Goal: Transaction & Acquisition: Book appointment/travel/reservation

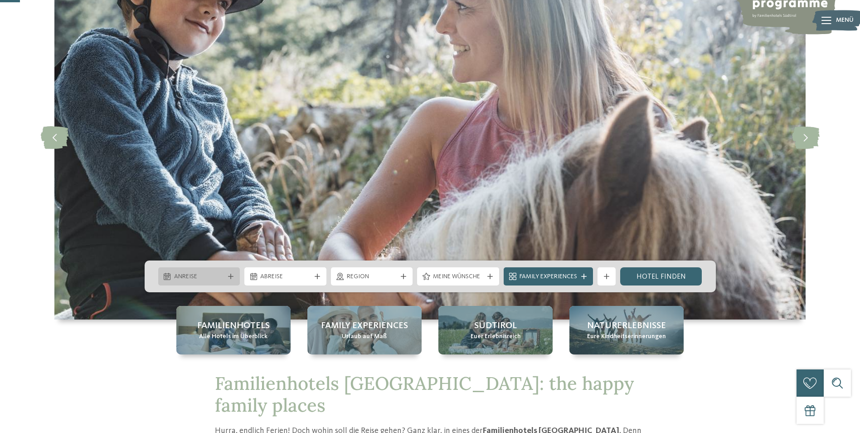
click at [235, 275] on div "Anreise" at bounding box center [199, 276] width 82 height 18
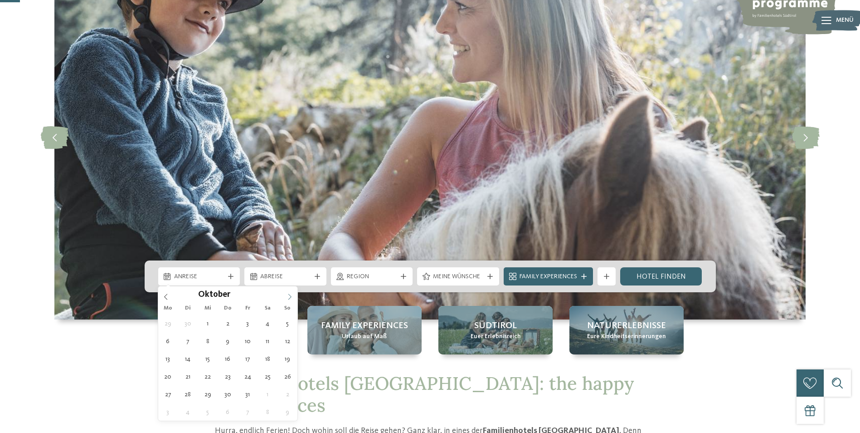
click at [287, 294] on icon at bounding box center [290, 296] width 6 height 6
type input "****"
click at [287, 294] on icon at bounding box center [290, 296] width 6 height 6
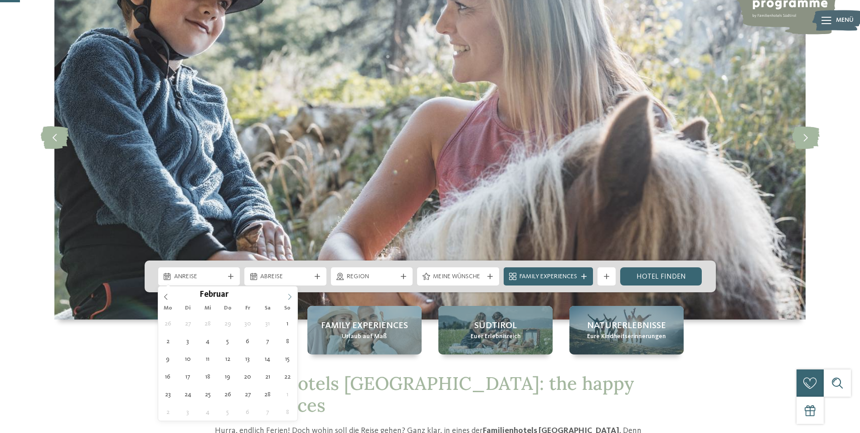
click at [287, 294] on icon at bounding box center [290, 296] width 6 height 6
click at [288, 294] on icon at bounding box center [290, 296] width 6 height 6
click at [290, 293] on icon at bounding box center [290, 296] width 6 height 6
click at [291, 293] on icon at bounding box center [290, 296] width 6 height 6
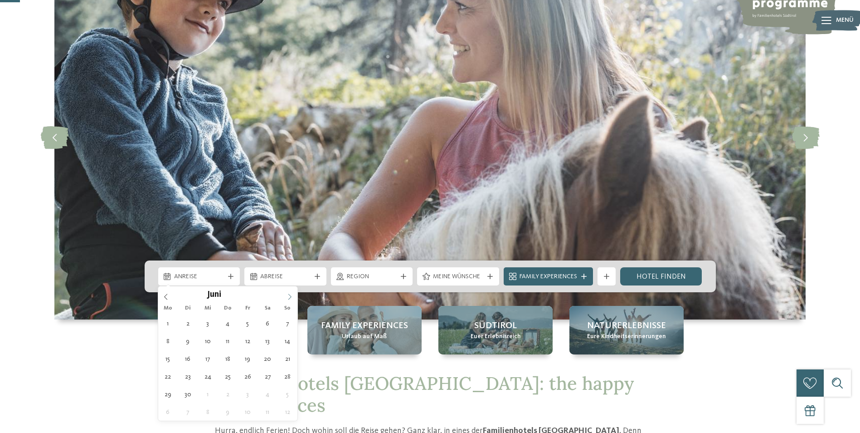
click at [291, 293] on icon at bounding box center [290, 296] width 6 height 6
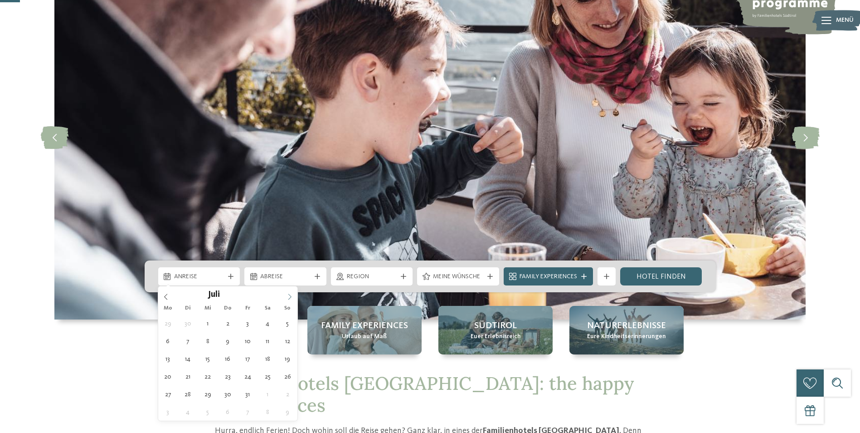
type div "04.07.2026"
type input "****"
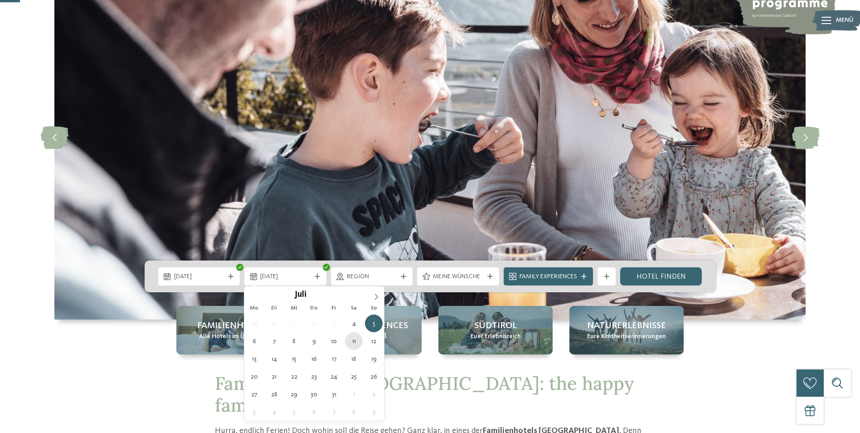
type div "11.07.2026"
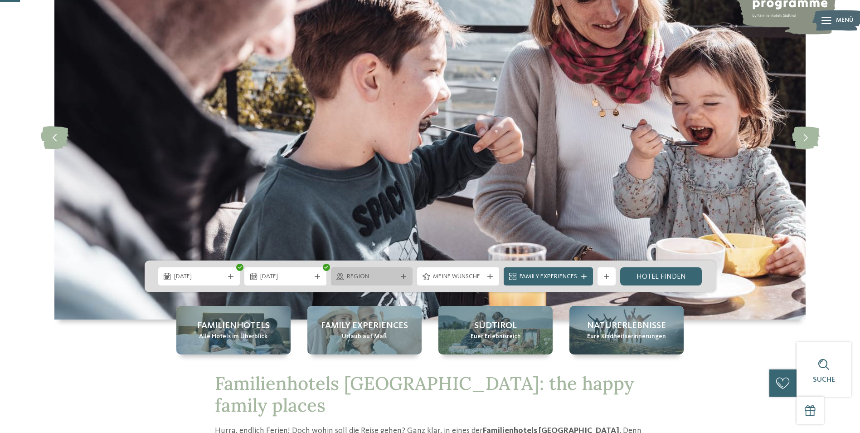
click at [381, 274] on span "Region" at bounding box center [372, 276] width 50 height 9
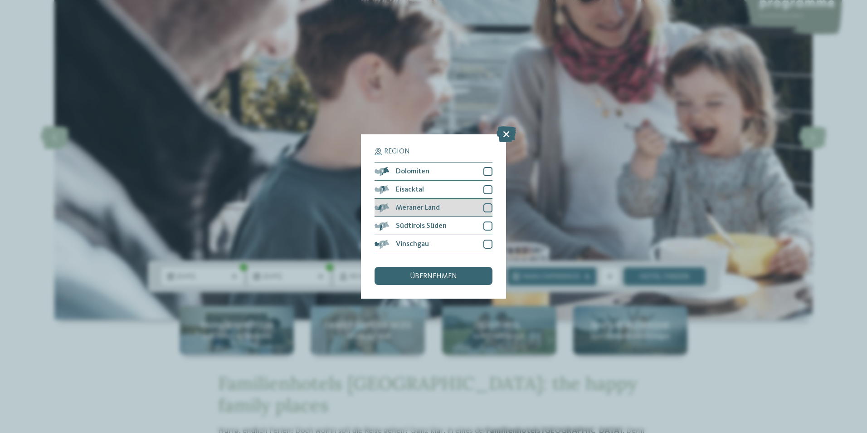
click at [484, 209] on div at bounding box center [487, 207] width 9 height 9
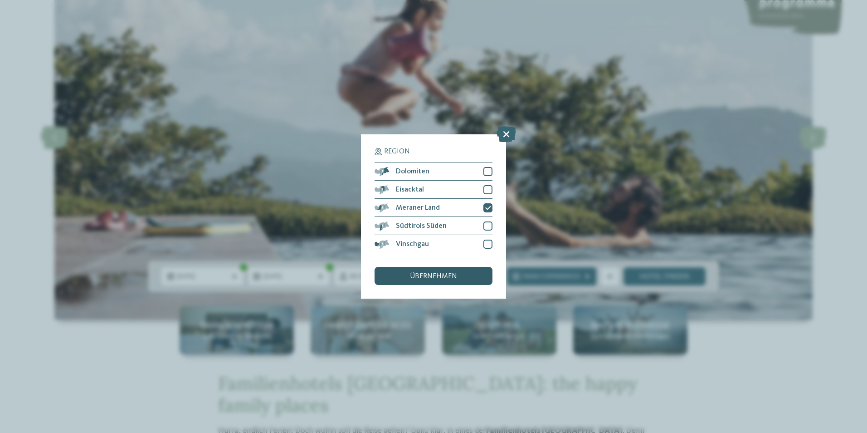
click at [452, 273] on span "übernehmen" at bounding box center [433, 276] width 47 height 7
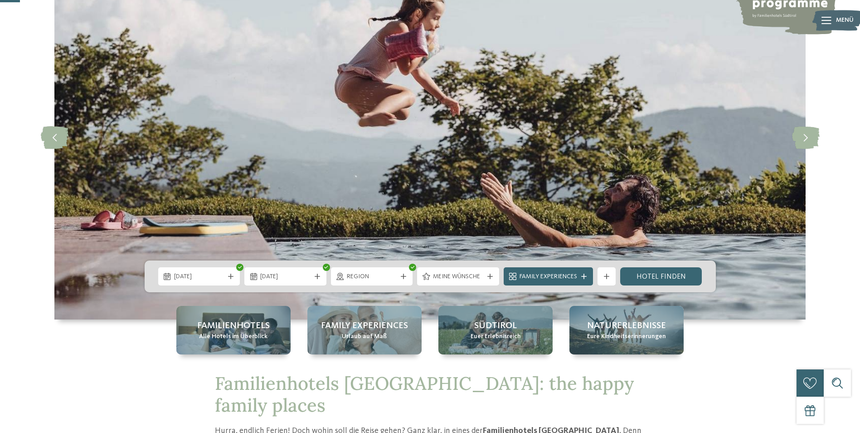
click at [452, 273] on span "Meine Wünsche" at bounding box center [458, 276] width 50 height 9
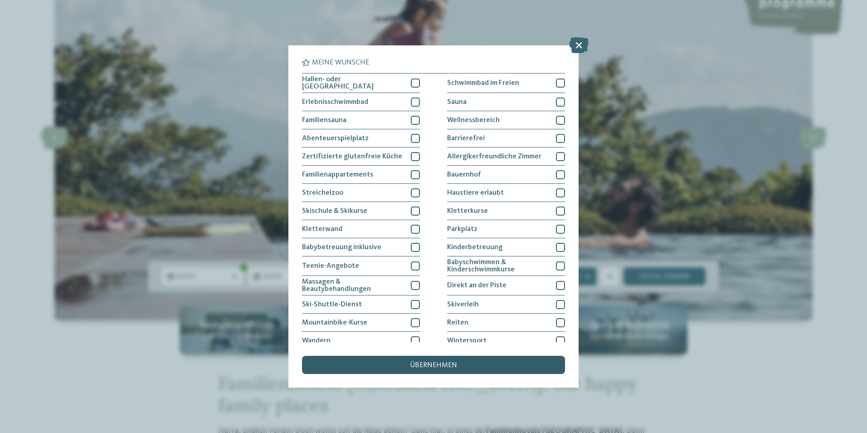
click at [449, 365] on span "übernehmen" at bounding box center [433, 364] width 47 height 7
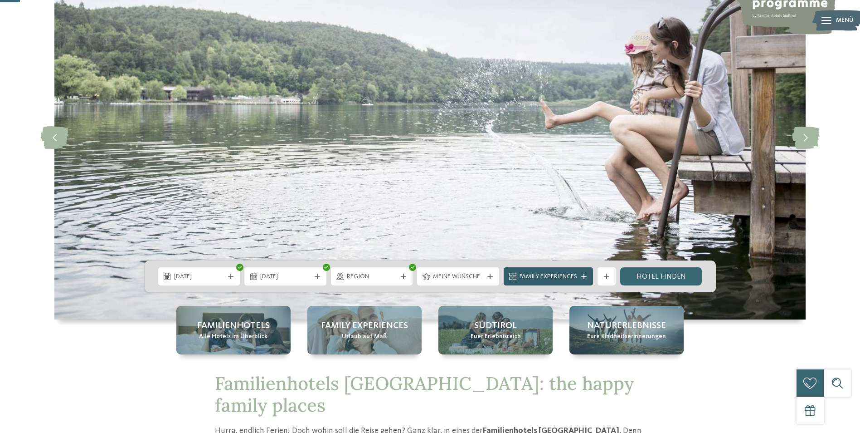
click at [571, 271] on div "Family Experiences" at bounding box center [549, 276] width 62 height 10
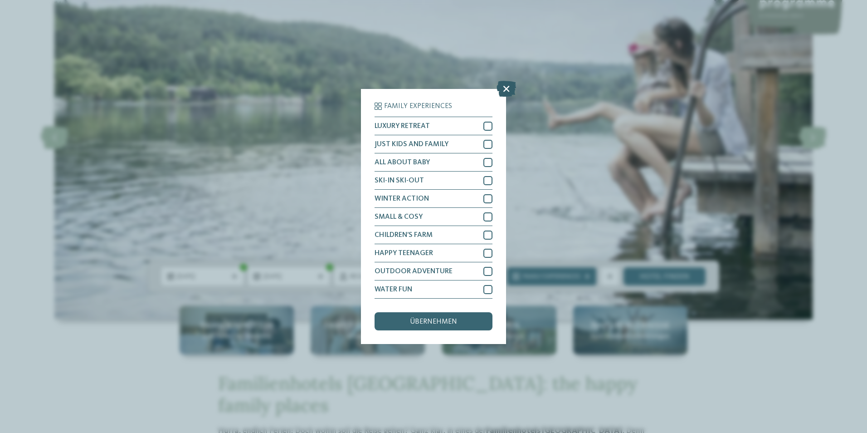
click at [507, 87] on icon at bounding box center [507, 89] width 20 height 16
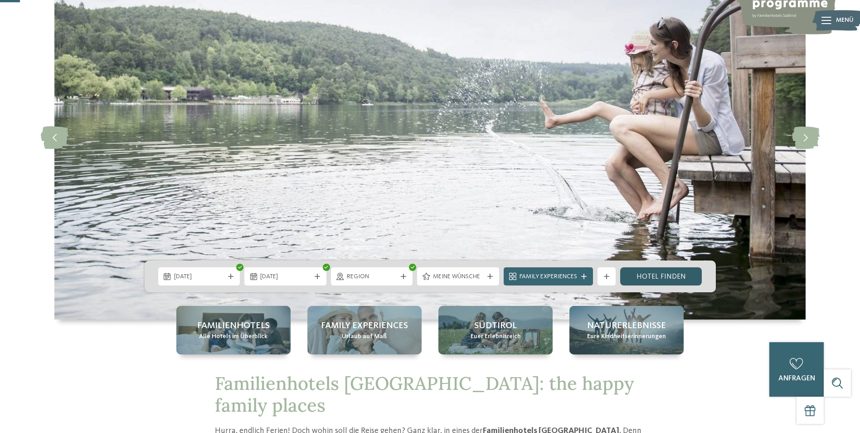
click at [668, 275] on link "Hotel finden" at bounding box center [661, 276] width 82 height 18
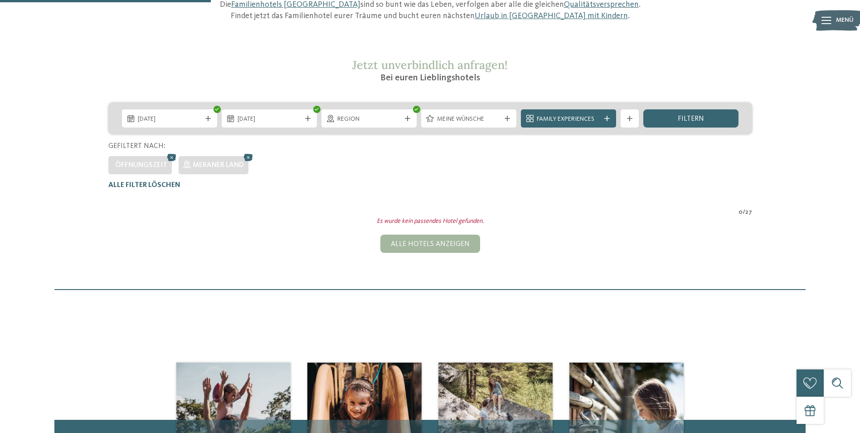
scroll to position [117, 0]
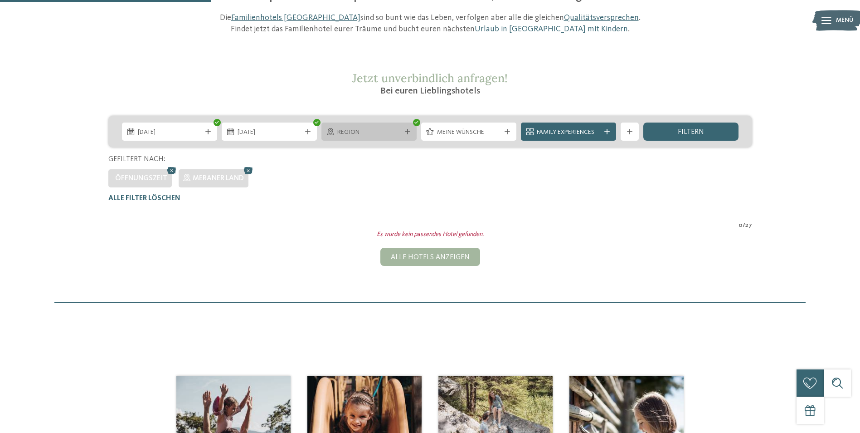
click at [371, 136] on span "Region" at bounding box center [368, 132] width 63 height 9
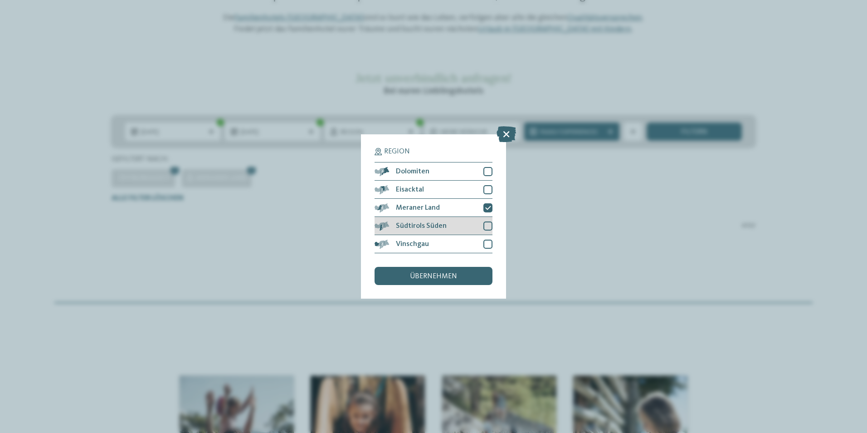
click at [491, 227] on div at bounding box center [487, 225] width 9 height 9
click at [461, 276] on div "übernehmen" at bounding box center [434, 276] width 118 height 18
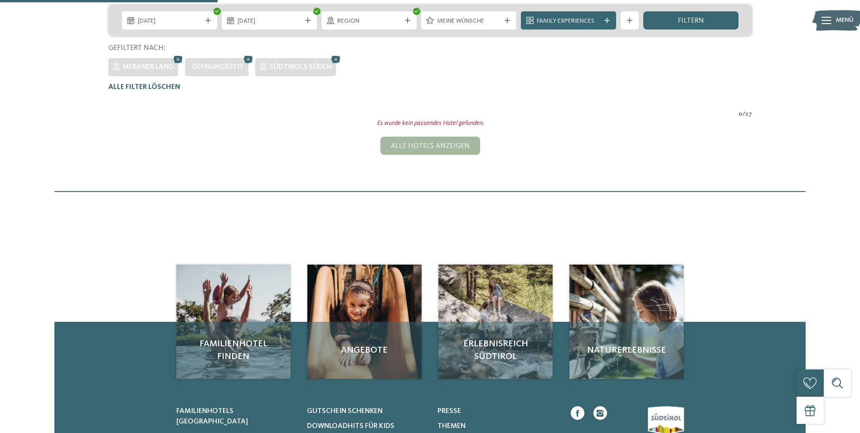
scroll to position [116, 0]
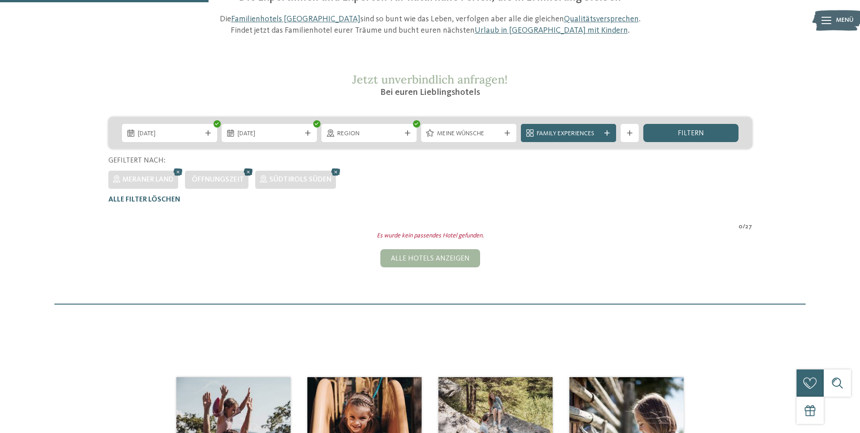
click at [249, 171] on icon at bounding box center [249, 172] width 14 height 12
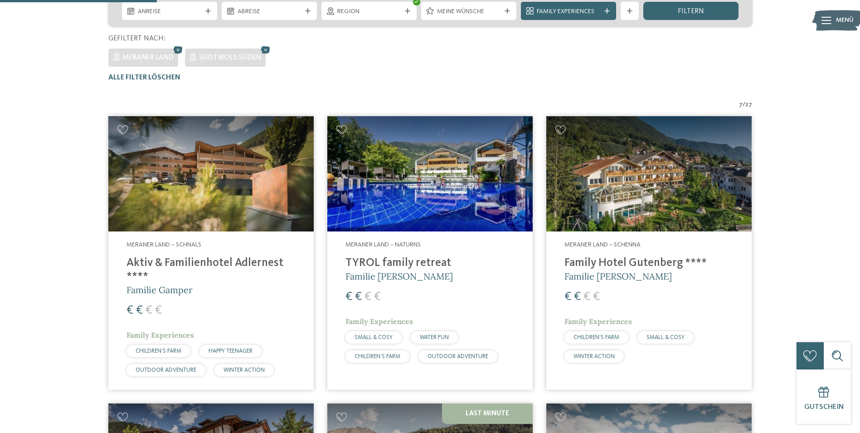
scroll to position [161, 0]
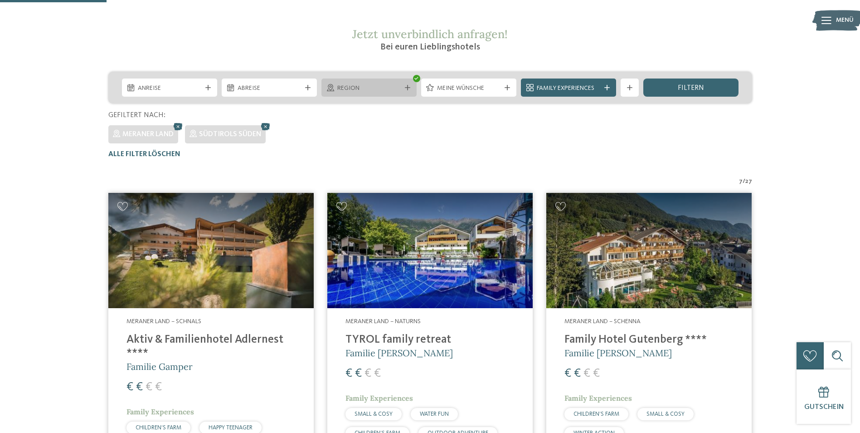
click at [373, 90] on span "Region" at bounding box center [368, 88] width 63 height 9
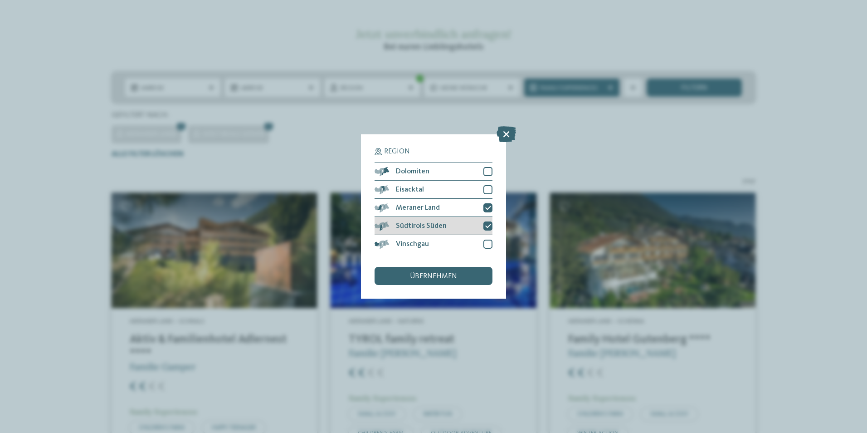
click at [484, 225] on div at bounding box center [487, 225] width 9 height 9
click at [454, 271] on div "übernehmen" at bounding box center [434, 276] width 118 height 18
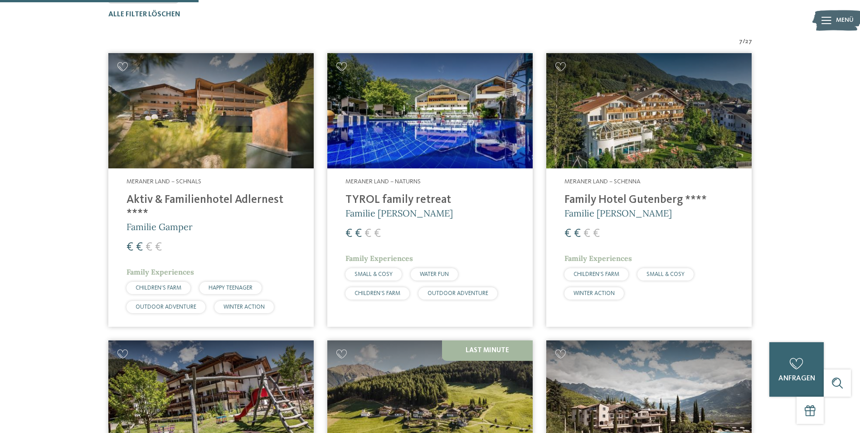
scroll to position [207, 0]
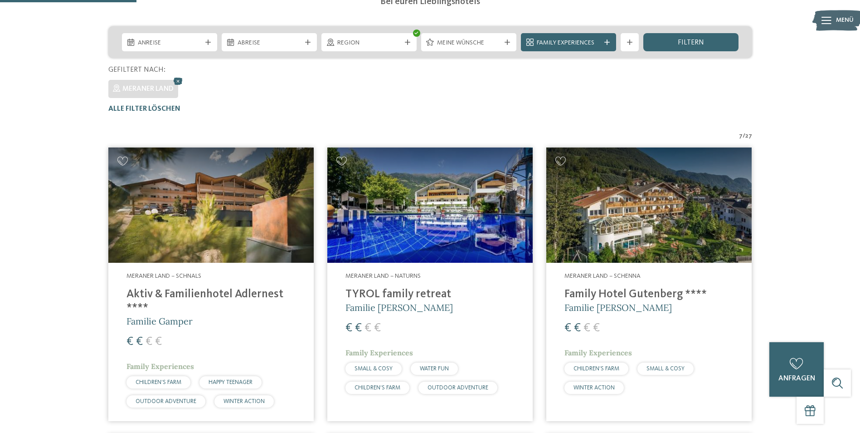
click at [676, 188] on img at bounding box center [649, 205] width 205 height 116
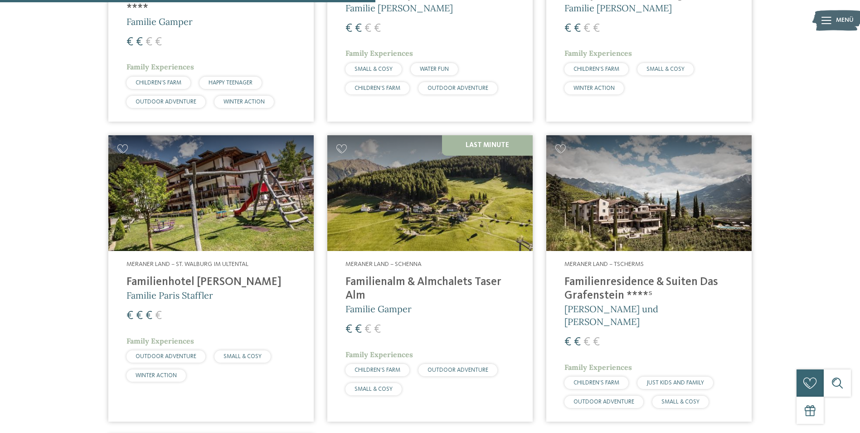
scroll to position [570, 0]
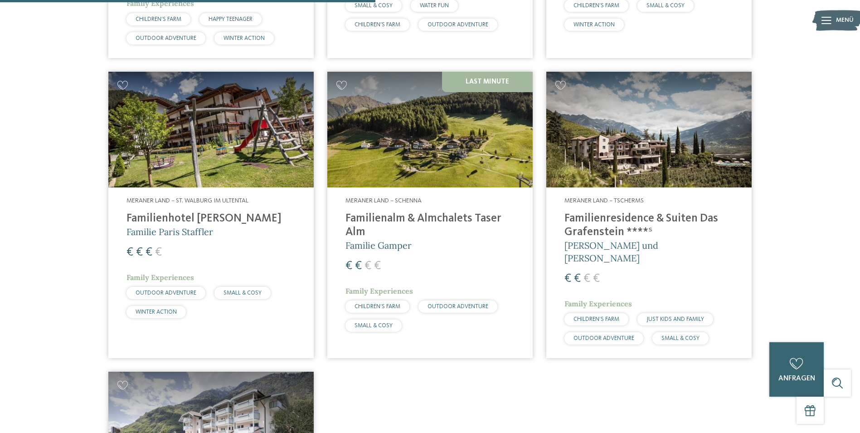
click at [470, 210] on div "Meraner Land – Schenna Familienalm & Almchalets Taser Alm Familie Gamper € € € …" at bounding box center [429, 266] width 205 height 158
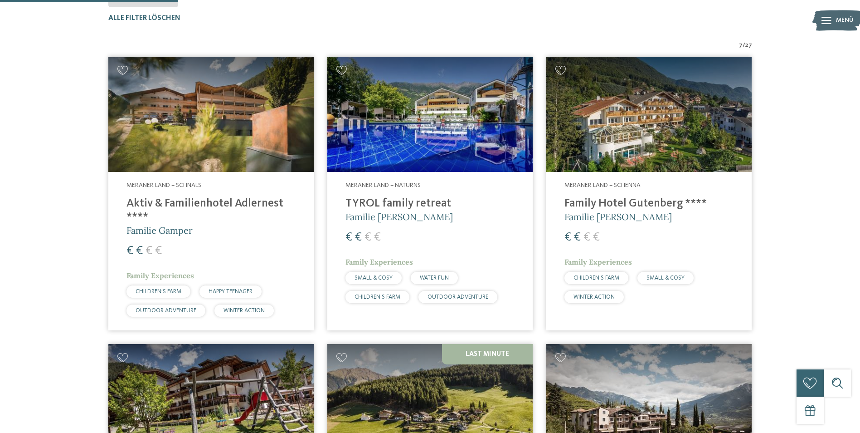
scroll to position [25, 0]
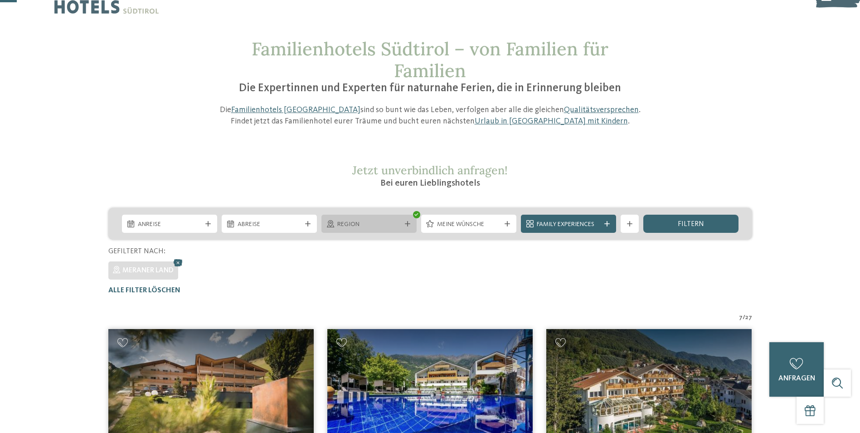
click at [380, 226] on span "Region" at bounding box center [368, 224] width 63 height 9
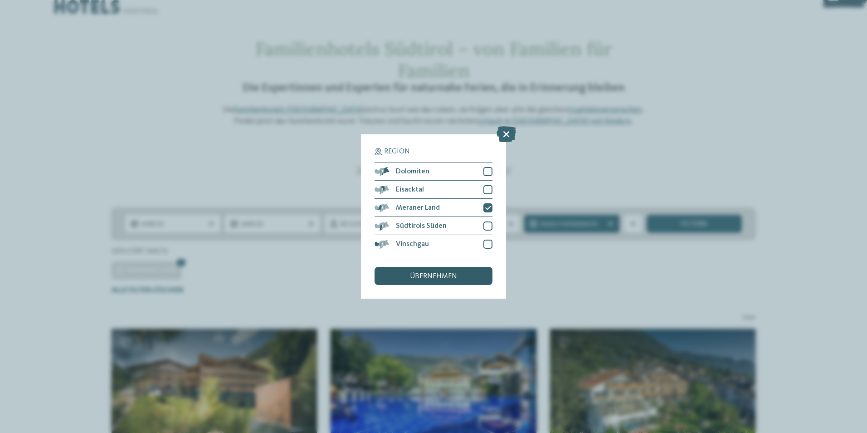
click at [471, 275] on div "übernehmen" at bounding box center [434, 276] width 118 height 18
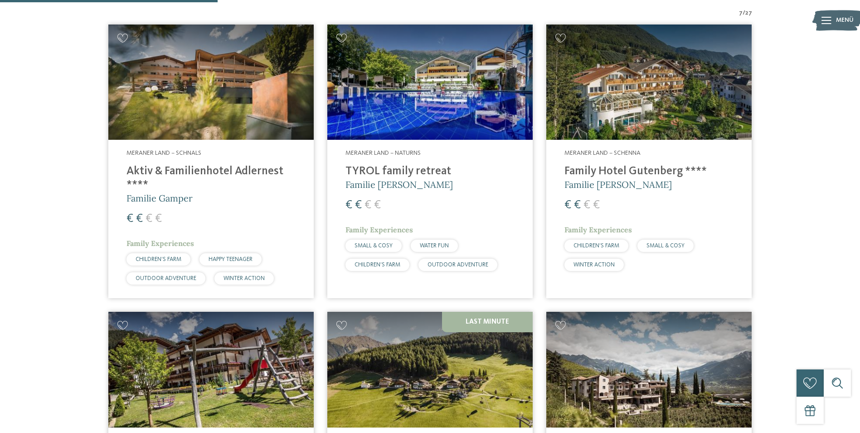
scroll to position [343, 0]
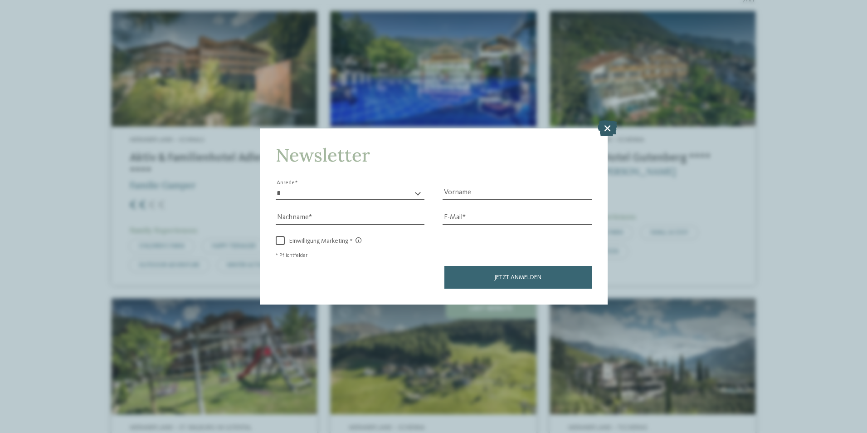
click at [610, 130] on icon at bounding box center [608, 128] width 20 height 16
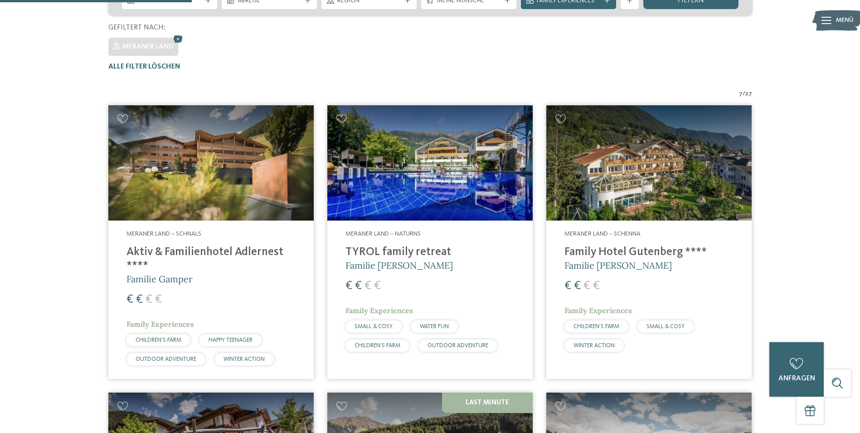
scroll to position [298, 0]
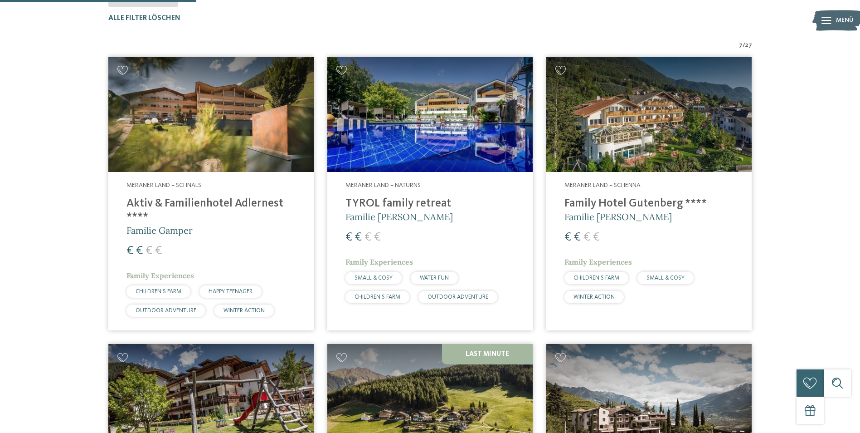
click at [175, 194] on div "Meraner Land – Schnals Aktiv & Familienhotel Adlernest **** Familie Gamper € € …" at bounding box center [210, 251] width 205 height 158
click at [649, 200] on h4 "Family Hotel Gutenberg ****" at bounding box center [649, 204] width 169 height 14
click at [415, 202] on h4 "TYROL family retreat" at bounding box center [430, 204] width 169 height 14
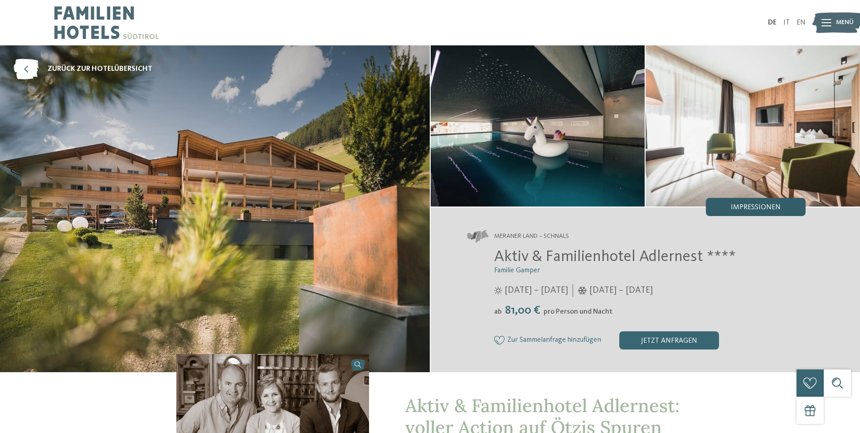
click at [734, 205] on span "Impressionen" at bounding box center [756, 207] width 50 height 7
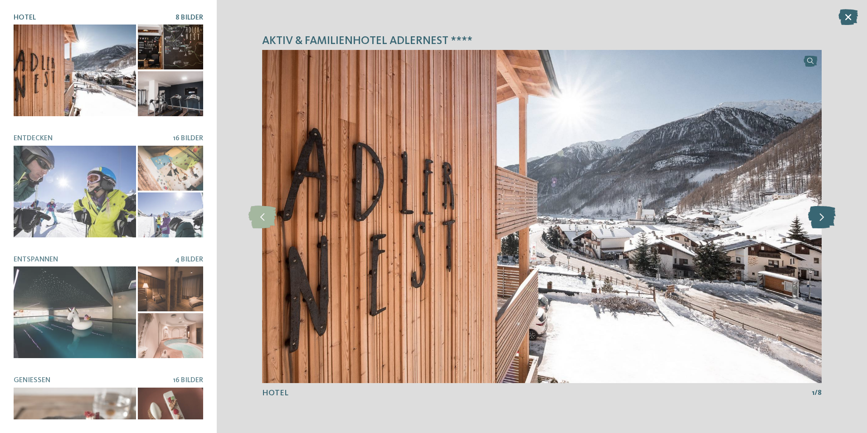
click at [825, 222] on icon at bounding box center [822, 216] width 28 height 23
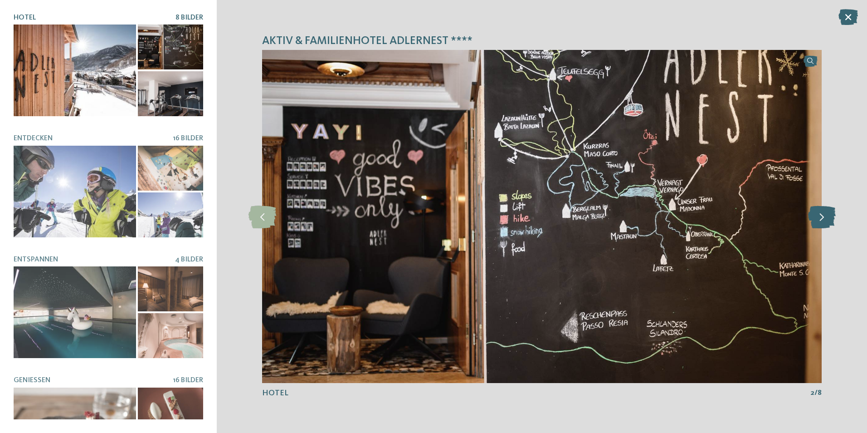
click at [825, 222] on icon at bounding box center [822, 216] width 28 height 23
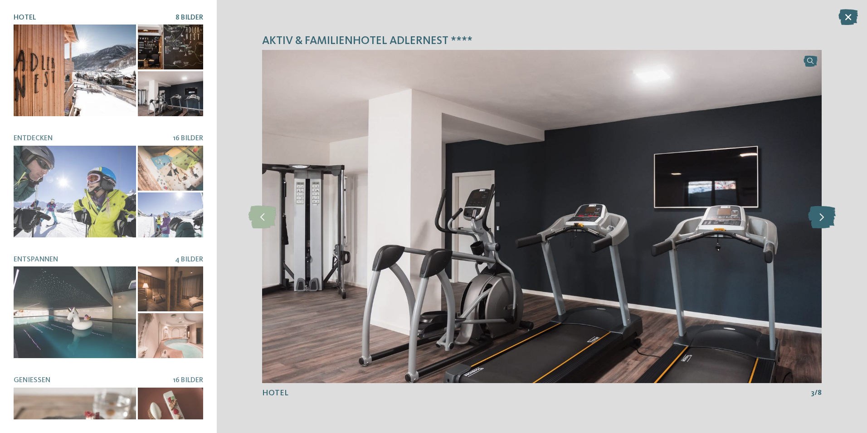
click at [825, 222] on icon at bounding box center [822, 216] width 28 height 23
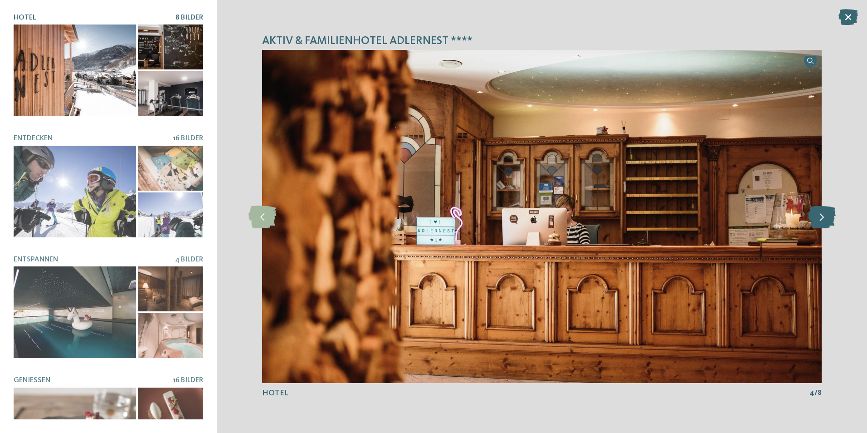
click at [825, 222] on icon at bounding box center [822, 216] width 28 height 23
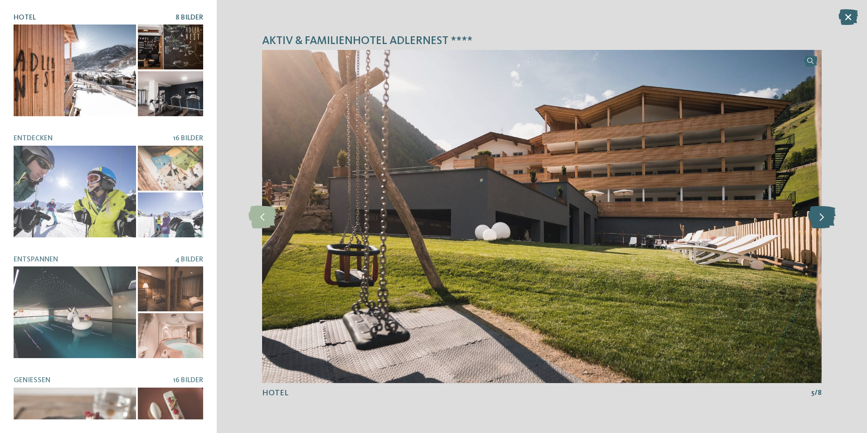
click at [825, 222] on icon at bounding box center [822, 216] width 28 height 23
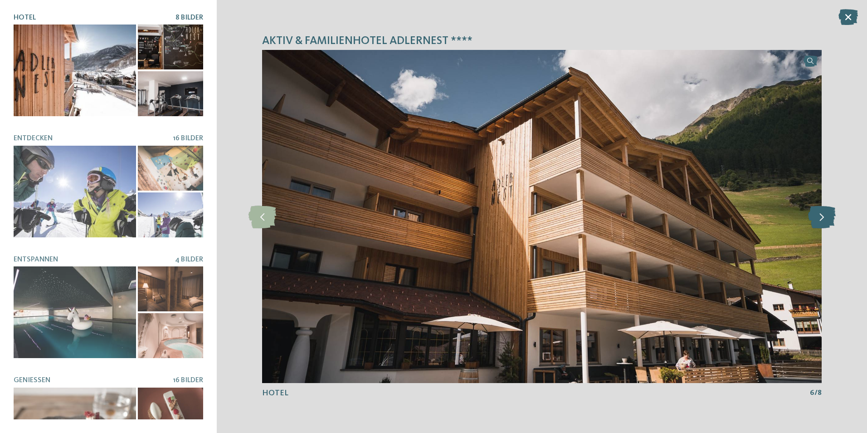
click at [825, 222] on icon at bounding box center [822, 216] width 28 height 23
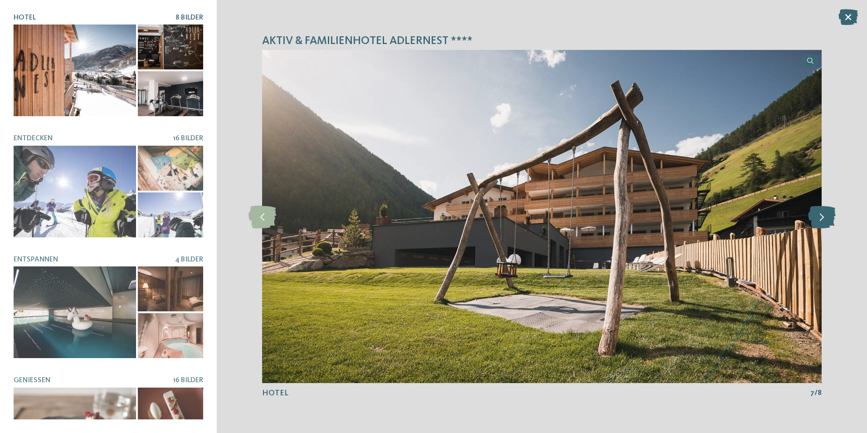
click at [825, 222] on icon at bounding box center [822, 216] width 28 height 23
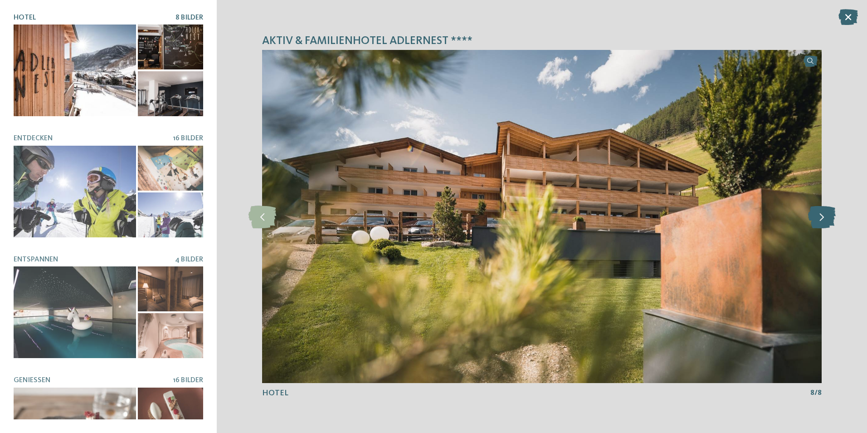
click at [825, 222] on icon at bounding box center [822, 216] width 28 height 23
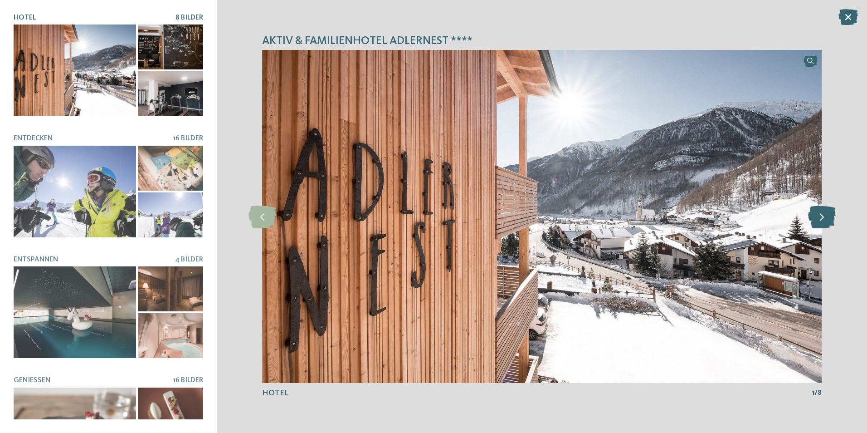
click at [825, 222] on icon at bounding box center [822, 216] width 28 height 23
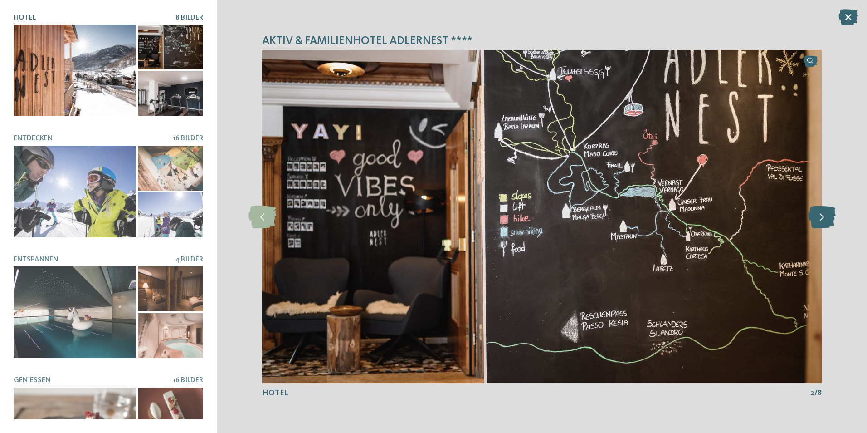
click at [825, 222] on icon at bounding box center [822, 216] width 28 height 23
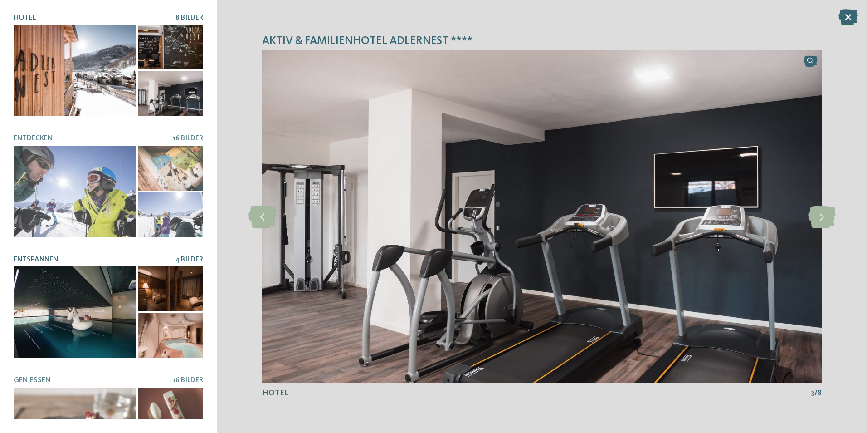
click at [60, 293] on div at bounding box center [75, 312] width 122 height 92
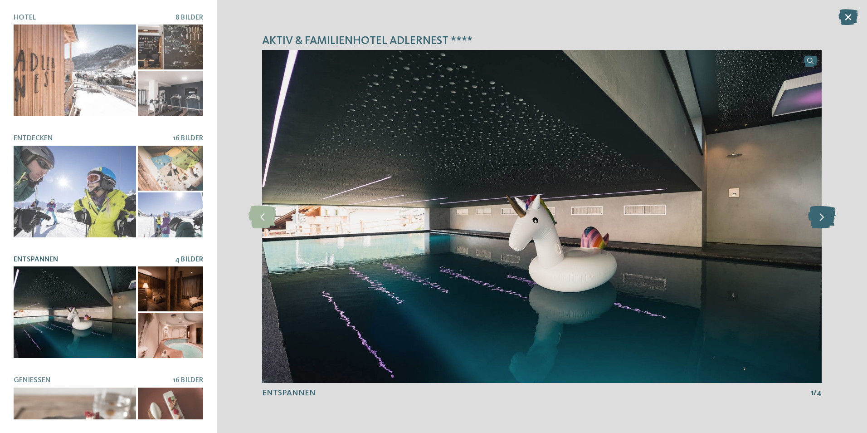
click at [822, 212] on icon at bounding box center [822, 216] width 28 height 23
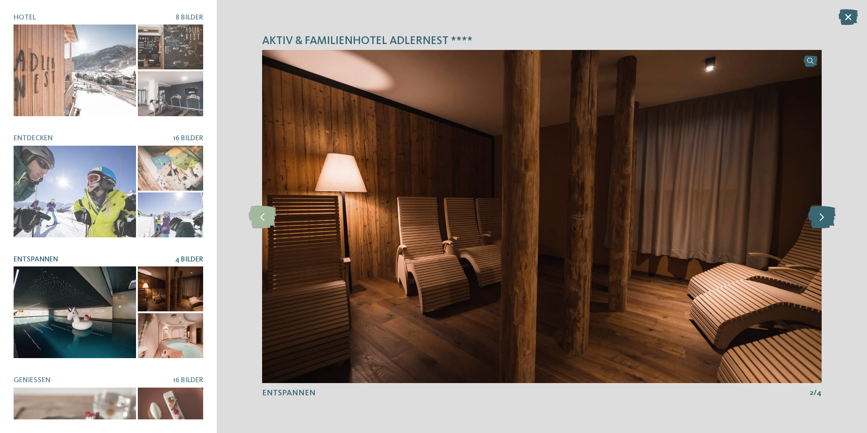
click at [822, 212] on icon at bounding box center [822, 216] width 28 height 23
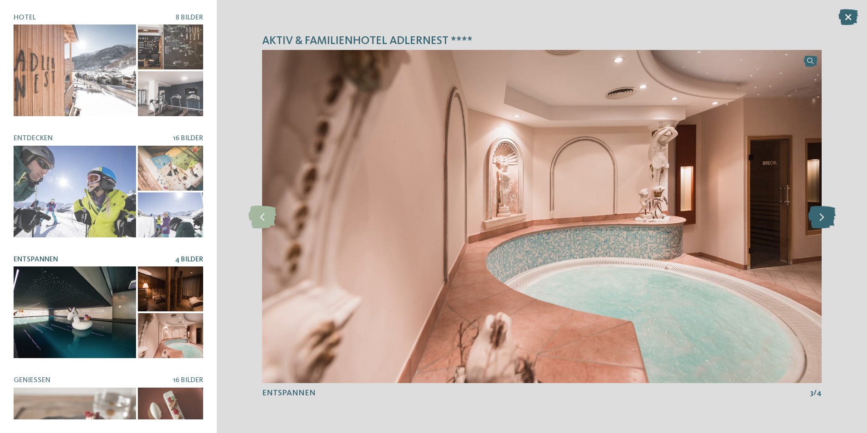
click at [822, 212] on icon at bounding box center [822, 216] width 28 height 23
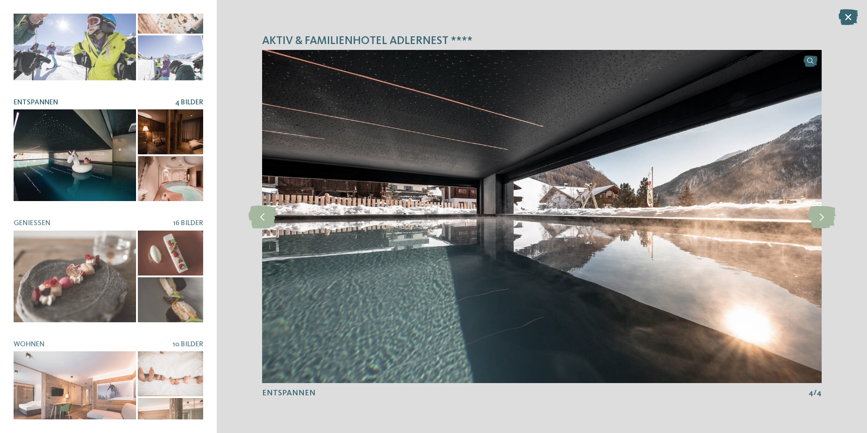
scroll to position [170, 0]
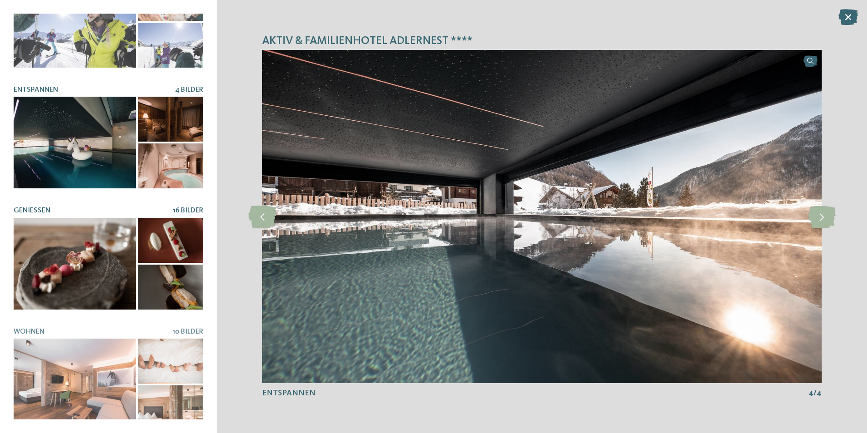
click at [116, 235] on div at bounding box center [75, 264] width 122 height 92
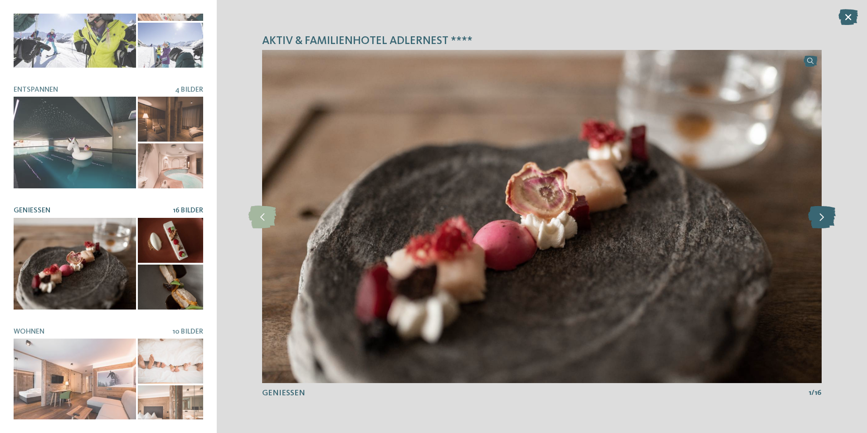
click at [824, 219] on icon at bounding box center [822, 216] width 28 height 23
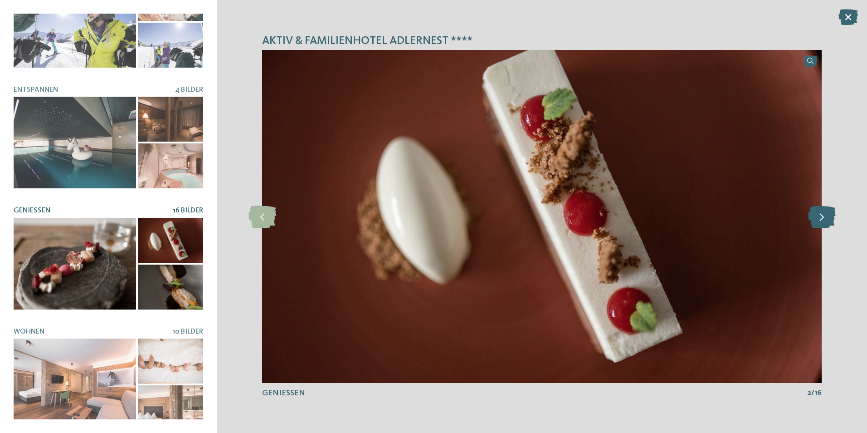
click at [824, 219] on icon at bounding box center [822, 216] width 28 height 23
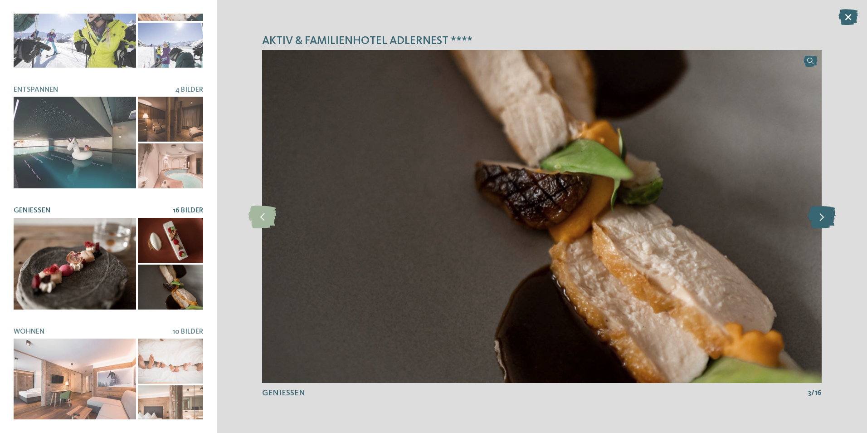
click at [824, 219] on icon at bounding box center [822, 216] width 28 height 23
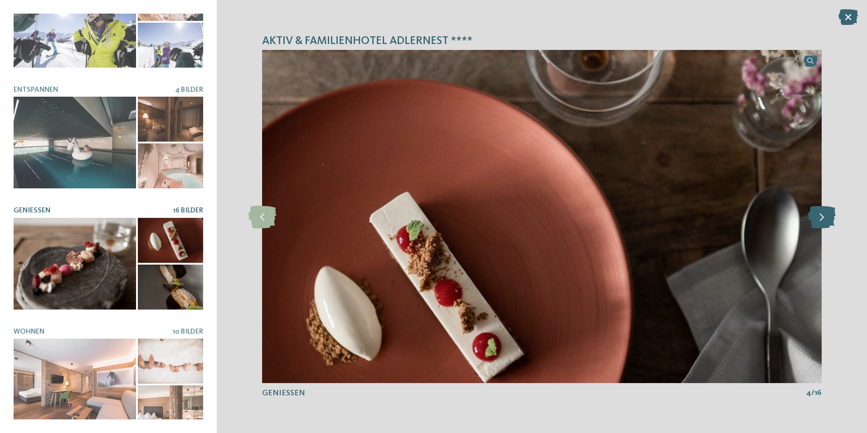
click at [824, 219] on icon at bounding box center [822, 216] width 28 height 23
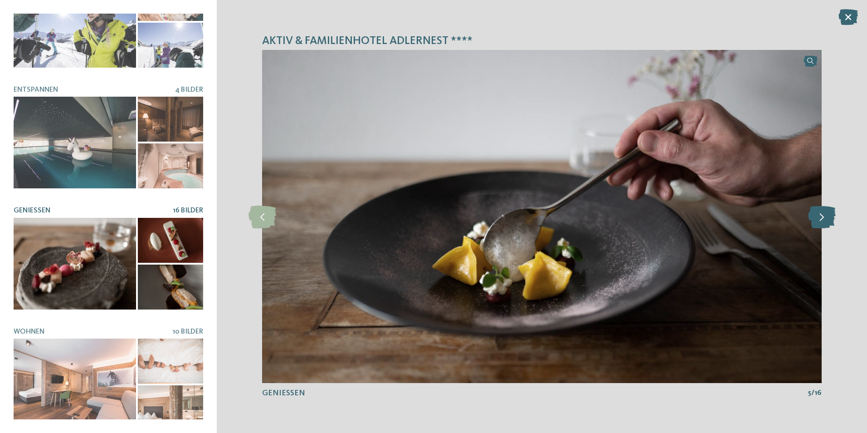
click at [824, 219] on icon at bounding box center [822, 216] width 28 height 23
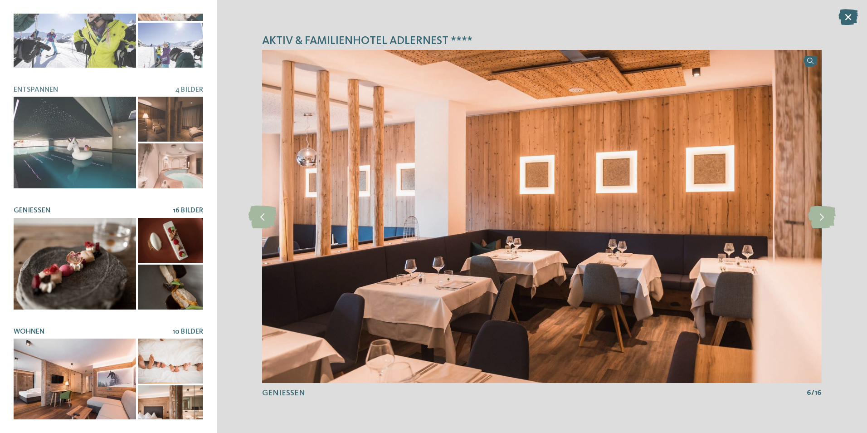
click at [103, 345] on div at bounding box center [75, 384] width 122 height 92
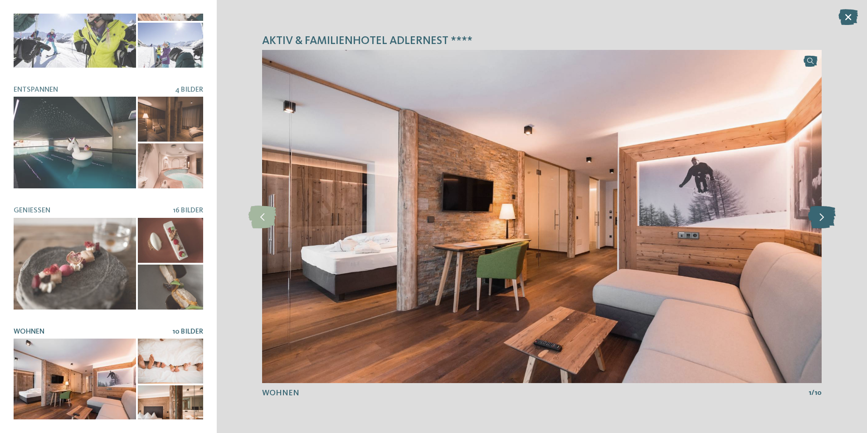
click at [828, 220] on icon at bounding box center [822, 216] width 28 height 23
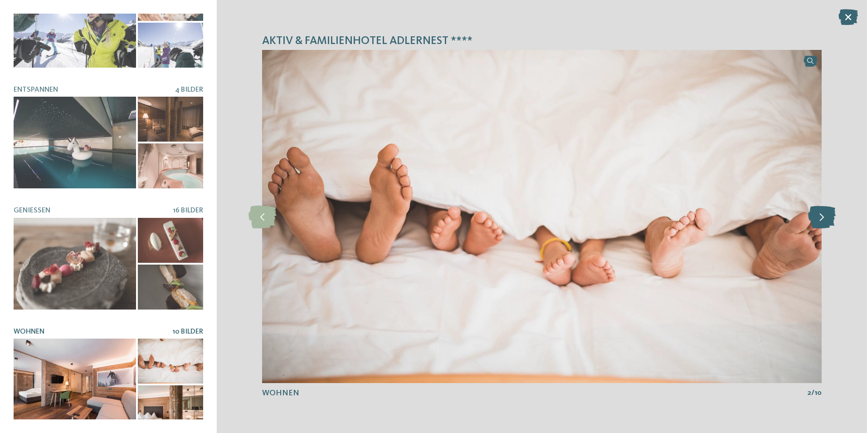
click at [827, 220] on icon at bounding box center [822, 216] width 28 height 23
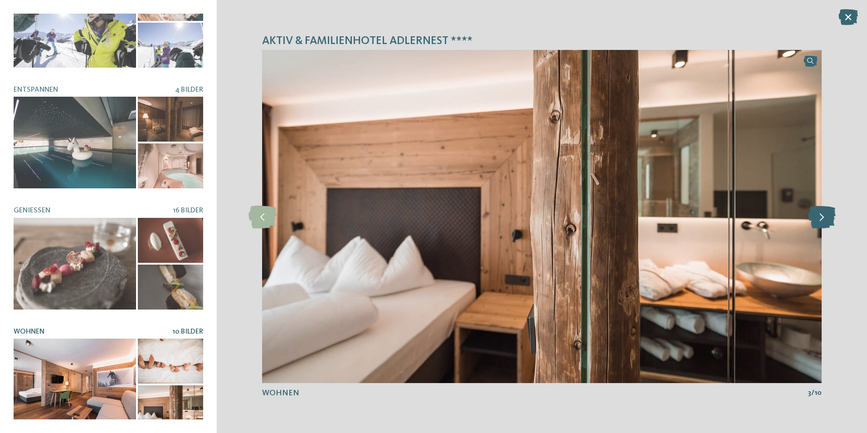
click at [827, 220] on icon at bounding box center [822, 216] width 28 height 23
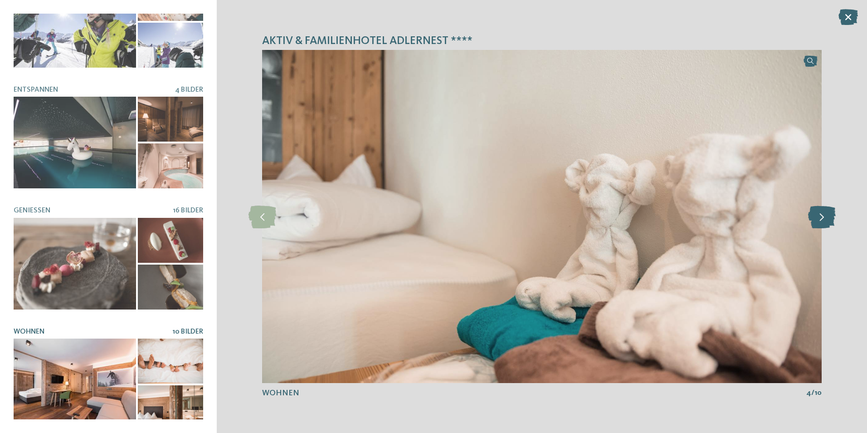
click at [827, 220] on icon at bounding box center [822, 216] width 28 height 23
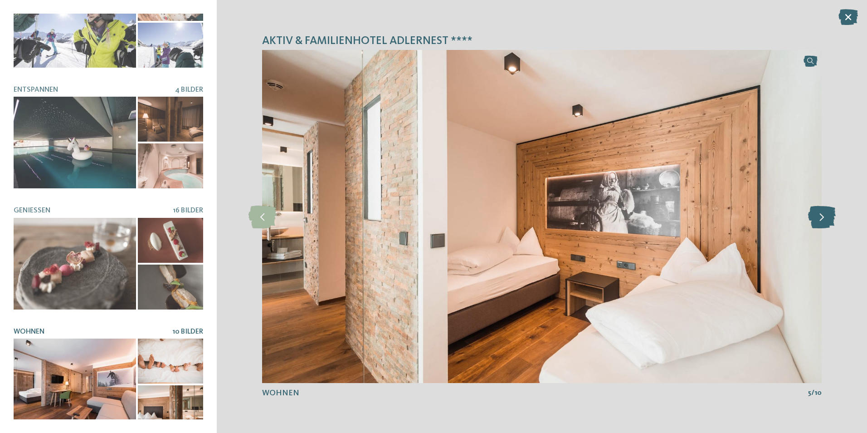
click at [827, 220] on icon at bounding box center [822, 216] width 28 height 23
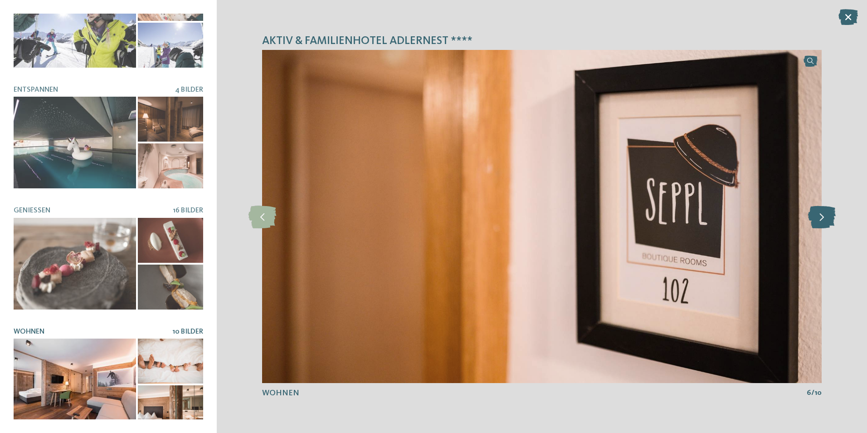
click at [827, 220] on icon at bounding box center [822, 216] width 28 height 23
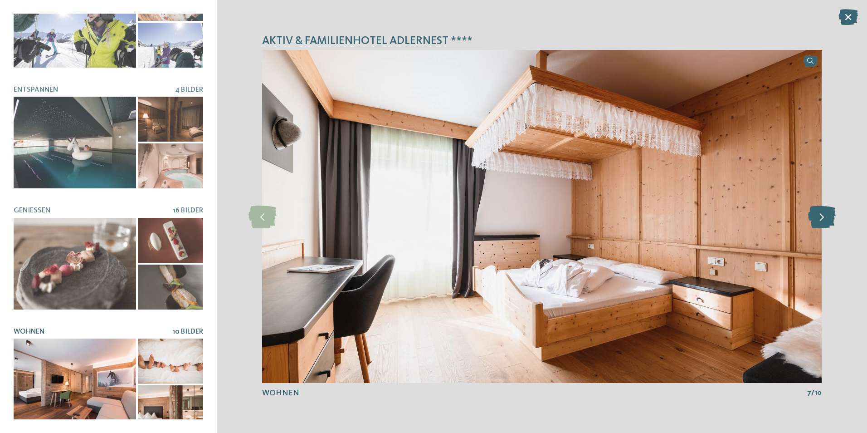
click at [827, 220] on icon at bounding box center [822, 216] width 28 height 23
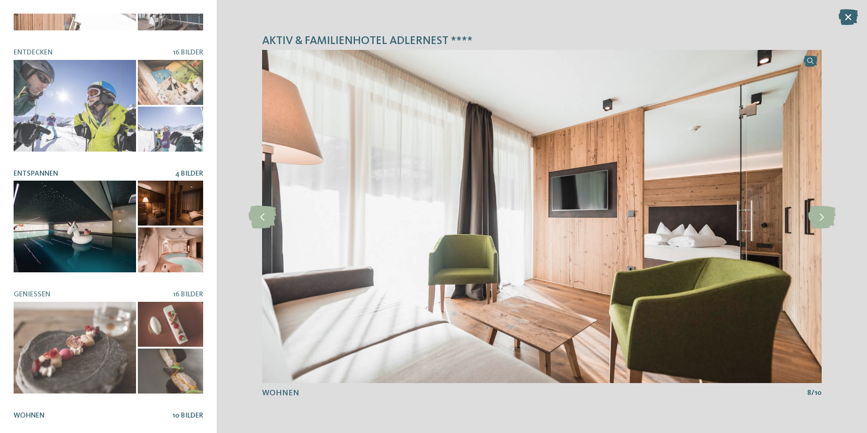
scroll to position [0, 0]
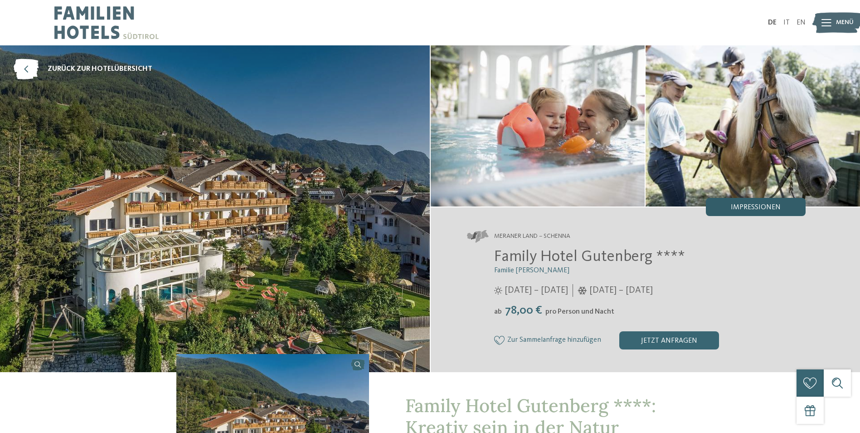
click at [750, 207] on span "Impressionen" at bounding box center [756, 207] width 50 height 7
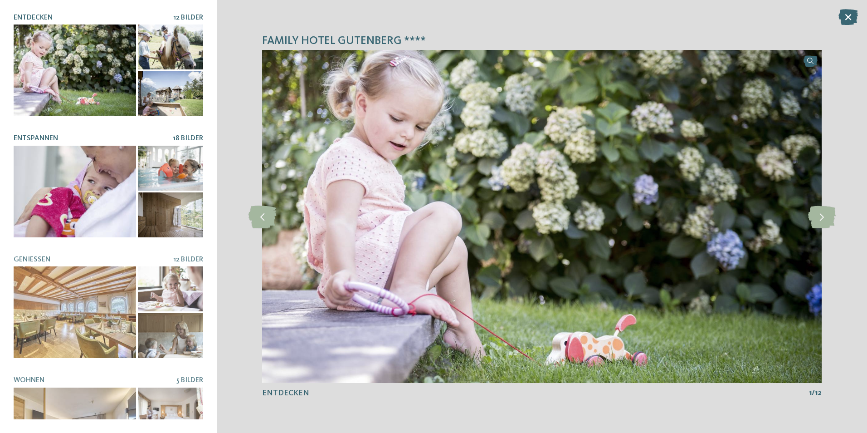
click at [104, 181] on div at bounding box center [75, 192] width 122 height 92
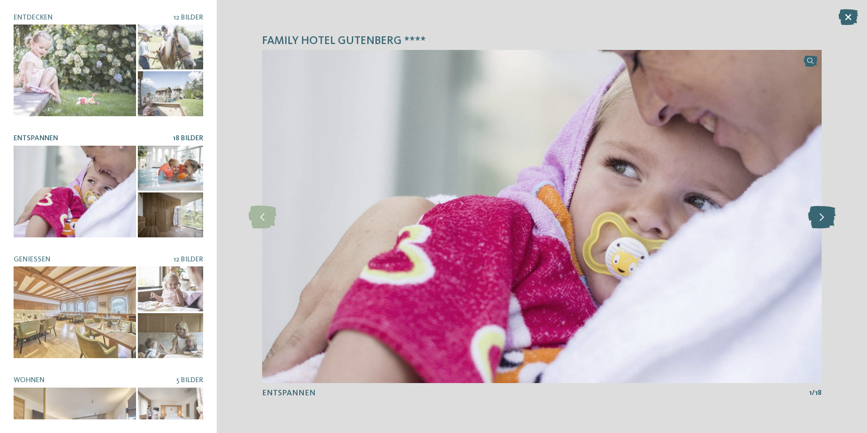
click at [821, 220] on icon at bounding box center [822, 216] width 28 height 23
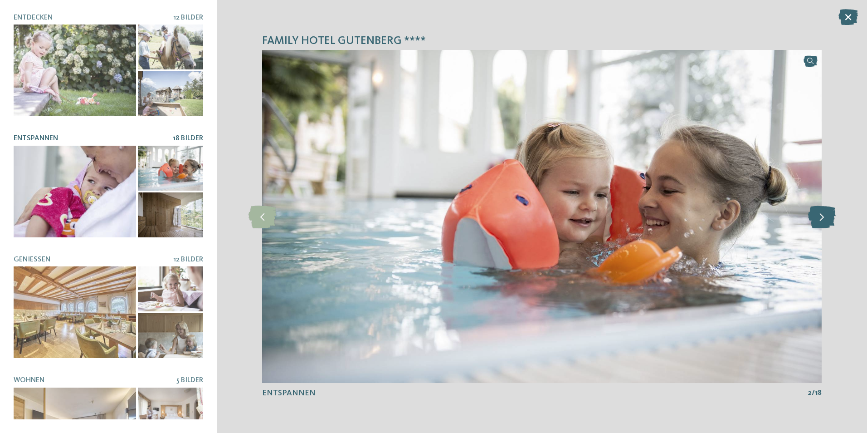
click at [821, 220] on icon at bounding box center [822, 216] width 28 height 23
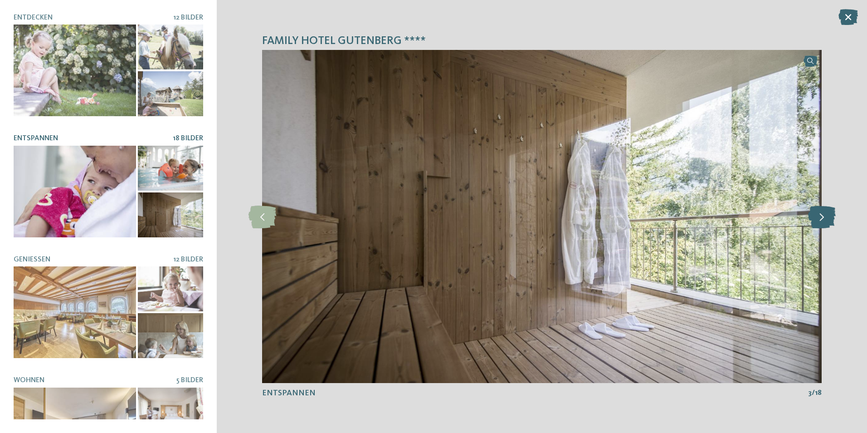
click at [821, 220] on icon at bounding box center [822, 216] width 28 height 23
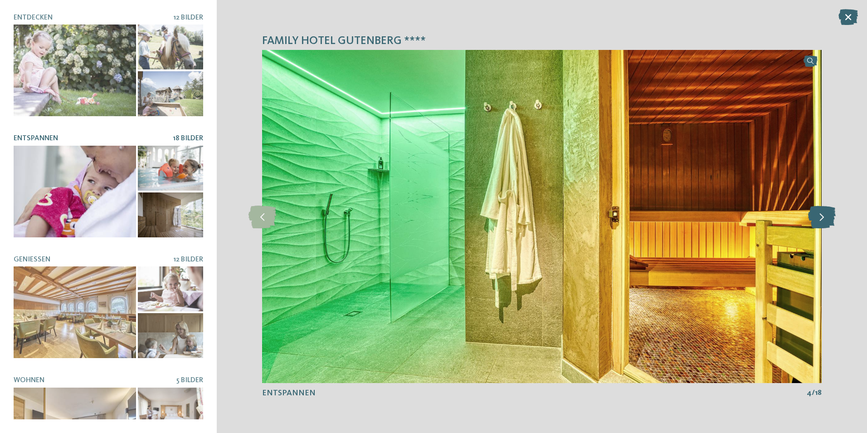
click at [821, 220] on icon at bounding box center [822, 216] width 28 height 23
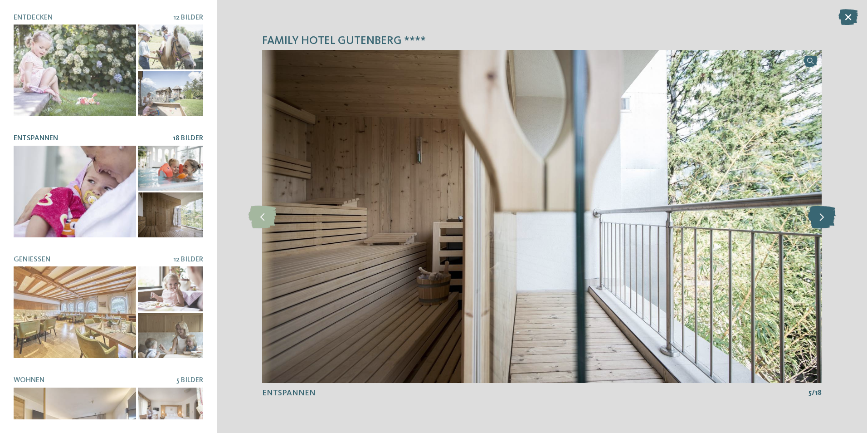
click at [821, 220] on icon at bounding box center [822, 216] width 28 height 23
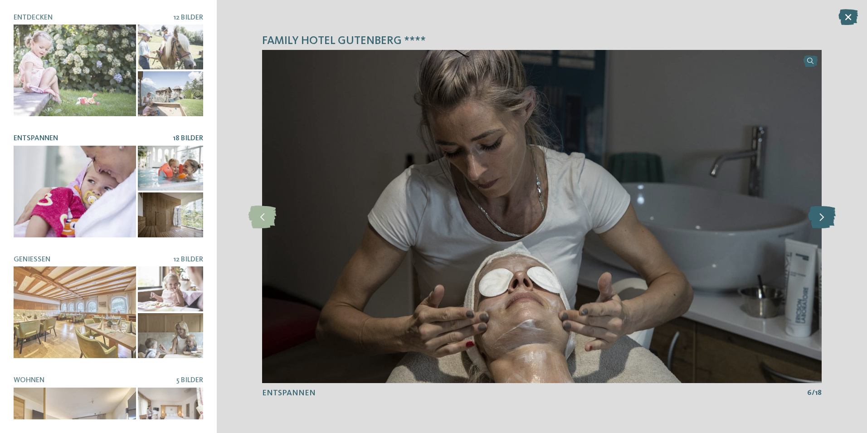
click at [821, 220] on icon at bounding box center [822, 216] width 28 height 23
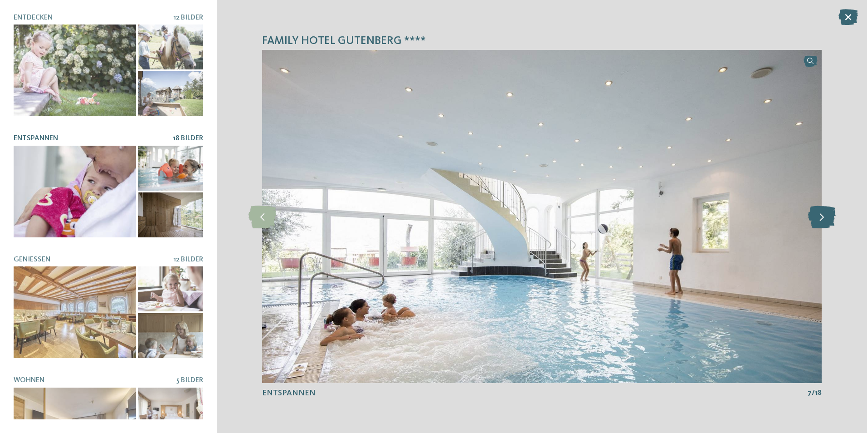
click at [821, 220] on icon at bounding box center [822, 216] width 28 height 23
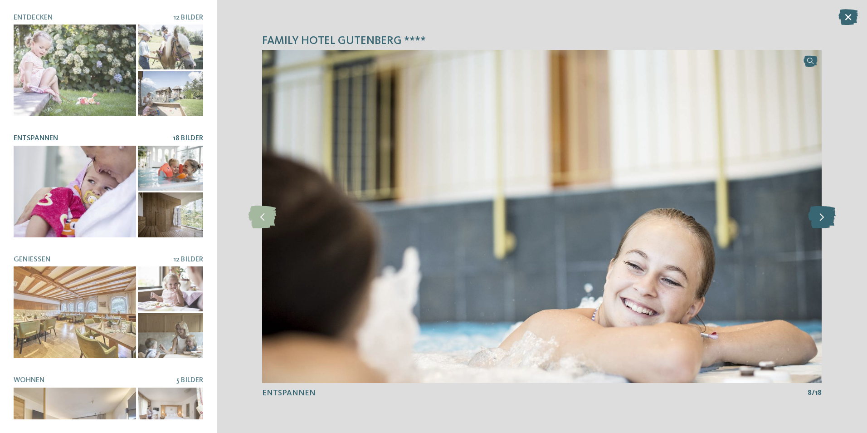
click at [821, 220] on icon at bounding box center [822, 216] width 28 height 23
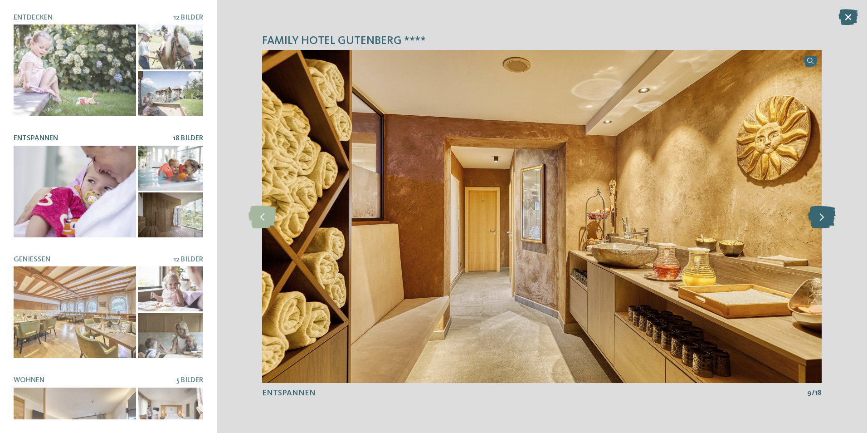
click at [821, 220] on icon at bounding box center [822, 216] width 28 height 23
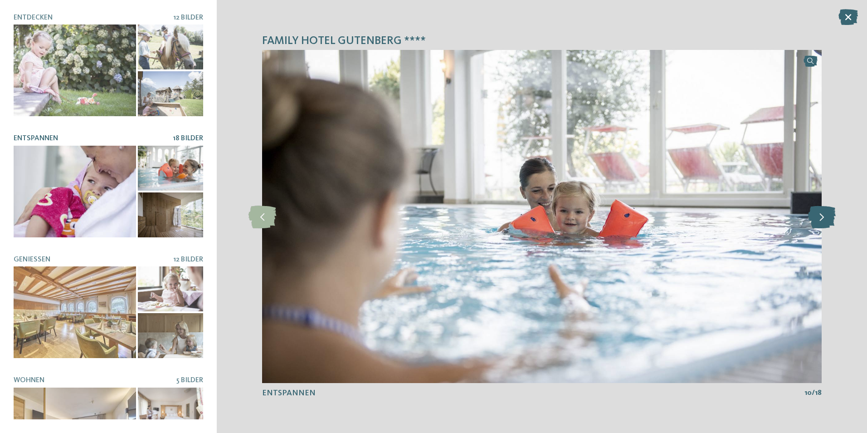
click at [821, 220] on icon at bounding box center [822, 216] width 28 height 23
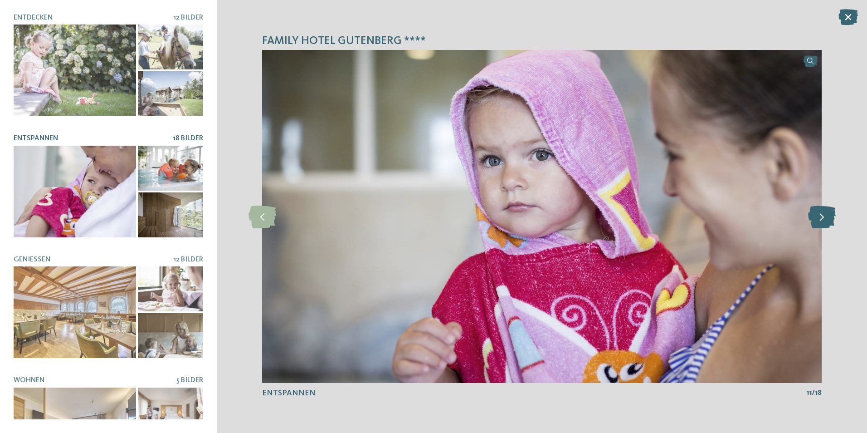
click at [821, 220] on icon at bounding box center [822, 216] width 28 height 23
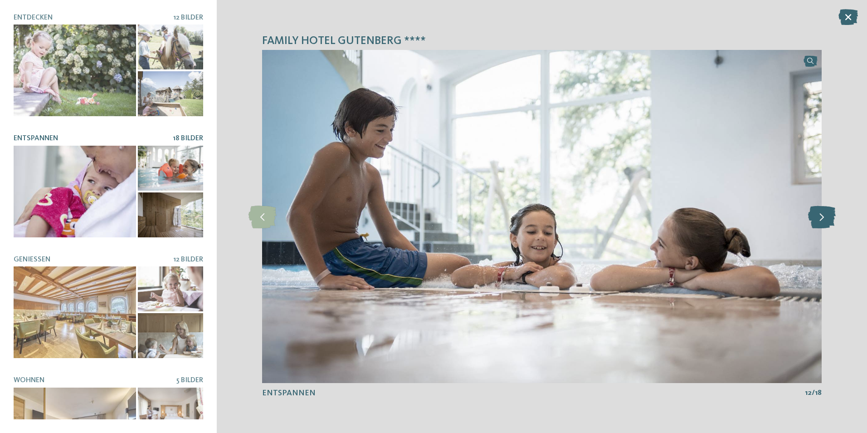
click at [821, 220] on icon at bounding box center [822, 216] width 28 height 23
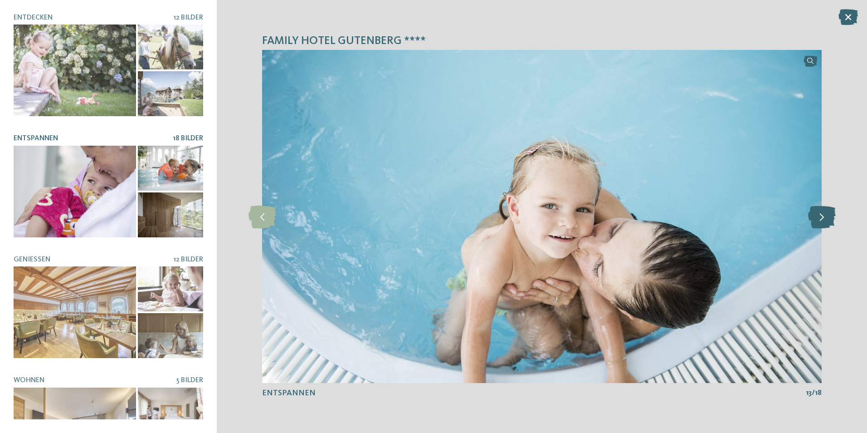
click at [821, 220] on icon at bounding box center [822, 216] width 28 height 23
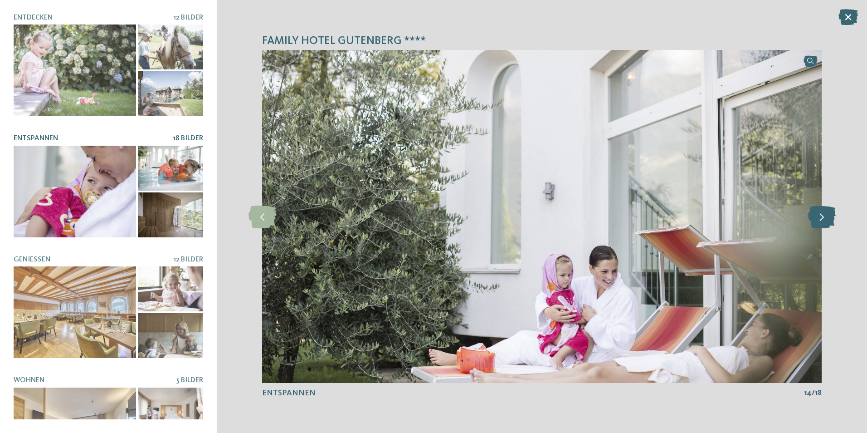
click at [825, 219] on icon at bounding box center [822, 216] width 28 height 23
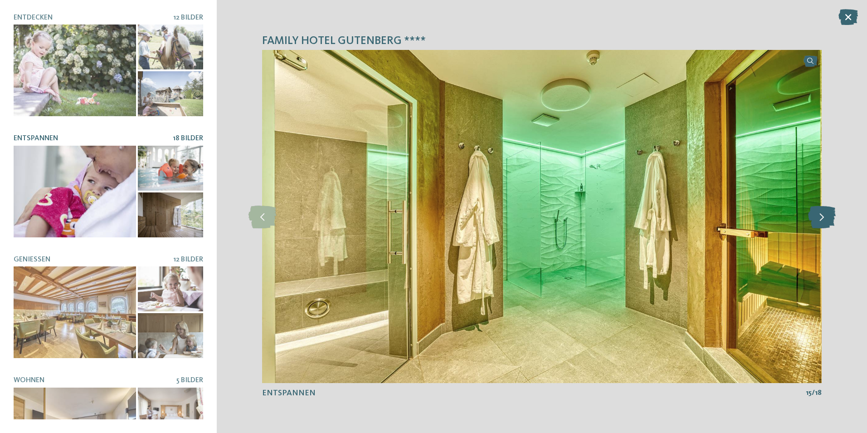
click at [825, 219] on icon at bounding box center [822, 216] width 28 height 23
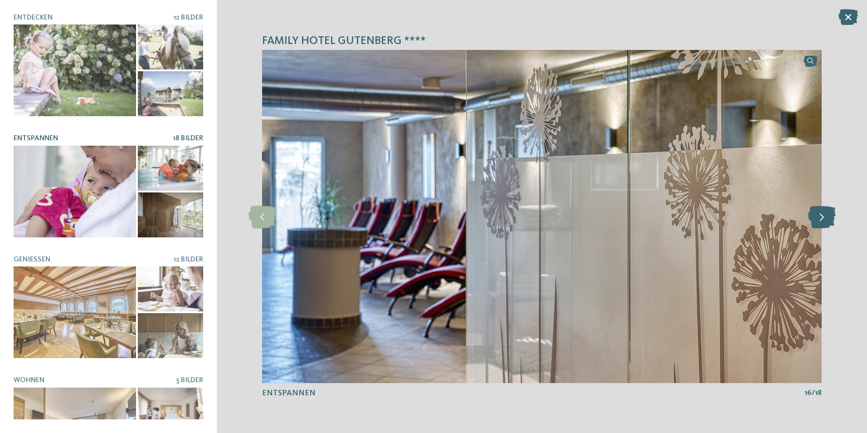
click at [825, 219] on icon at bounding box center [822, 216] width 28 height 23
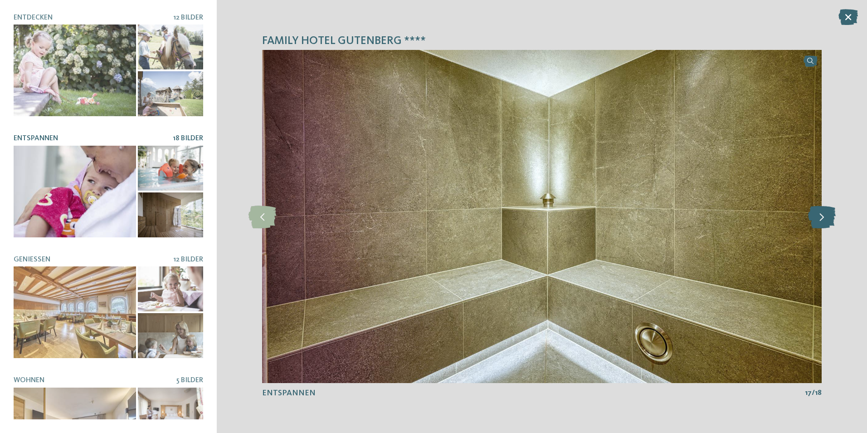
click at [825, 219] on icon at bounding box center [822, 216] width 28 height 23
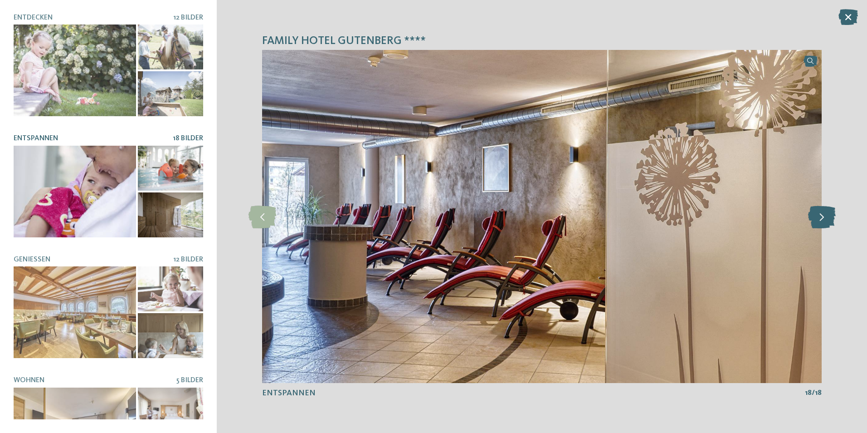
click at [825, 219] on icon at bounding box center [822, 216] width 28 height 23
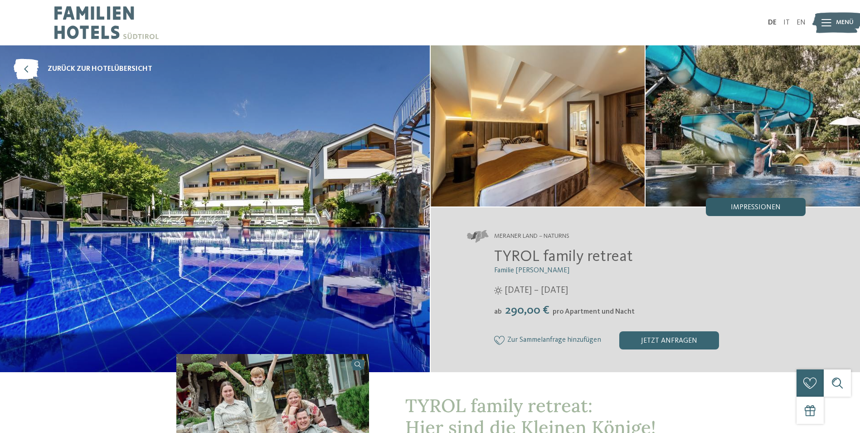
click at [738, 210] on span "Impressionen" at bounding box center [756, 207] width 50 height 7
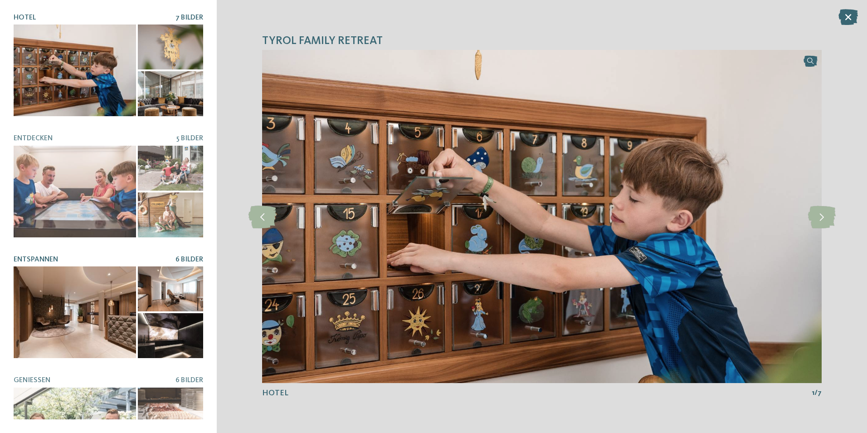
click at [103, 309] on div at bounding box center [75, 312] width 122 height 92
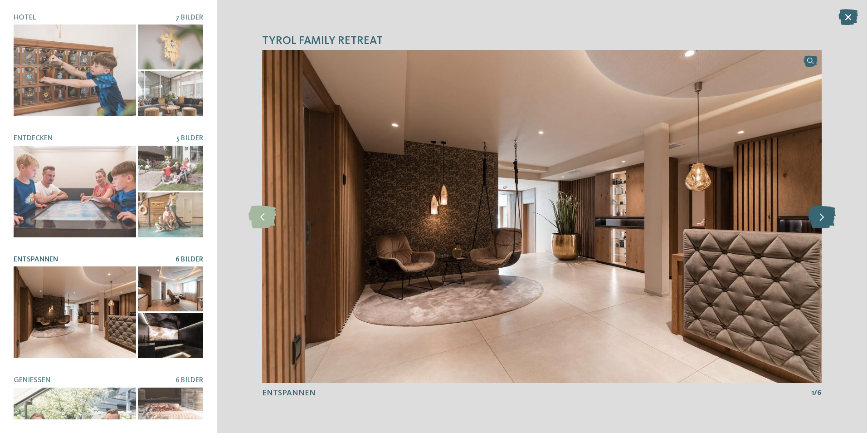
click at [824, 222] on icon at bounding box center [822, 216] width 28 height 23
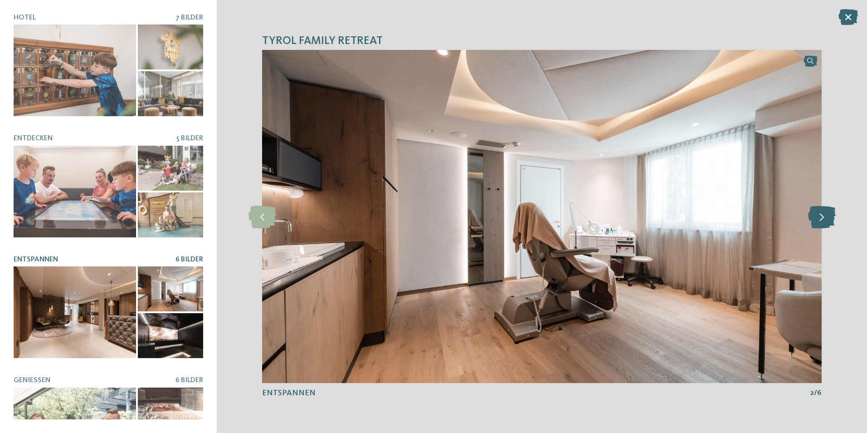
click at [824, 221] on icon at bounding box center [822, 216] width 28 height 23
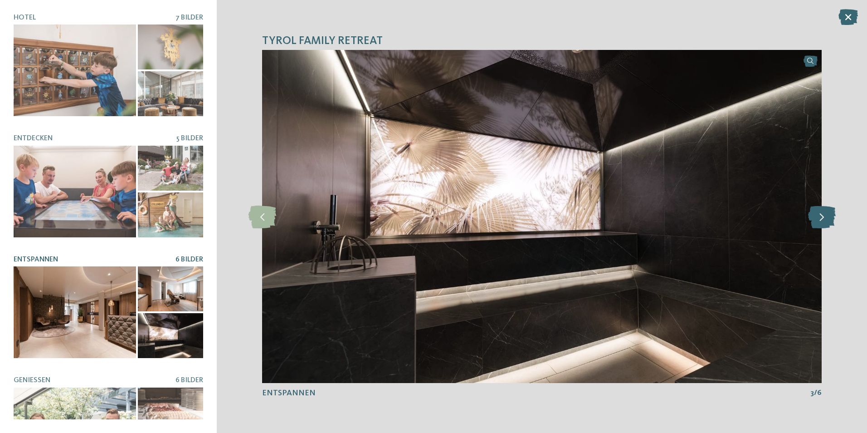
click at [824, 221] on icon at bounding box center [822, 216] width 28 height 23
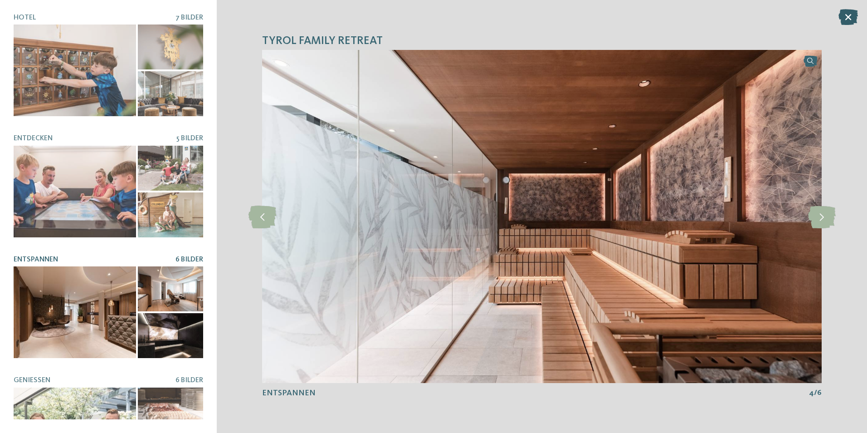
click at [853, 18] on icon at bounding box center [849, 17] width 20 height 16
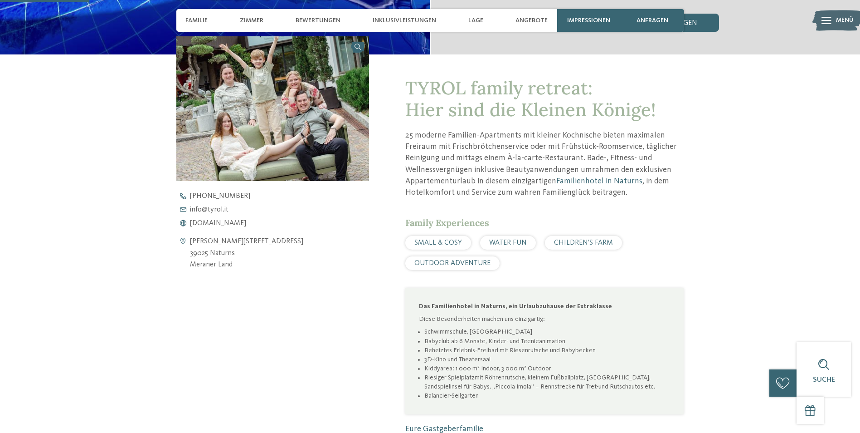
scroll to position [272, 0]
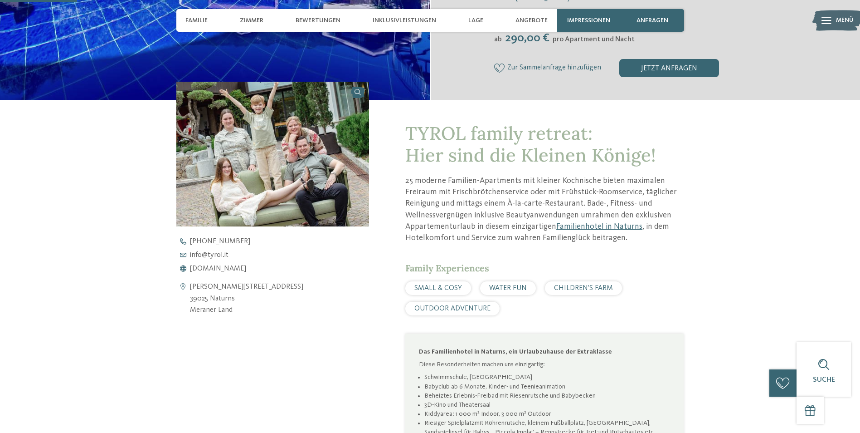
click at [298, 176] on img at bounding box center [272, 154] width 193 height 145
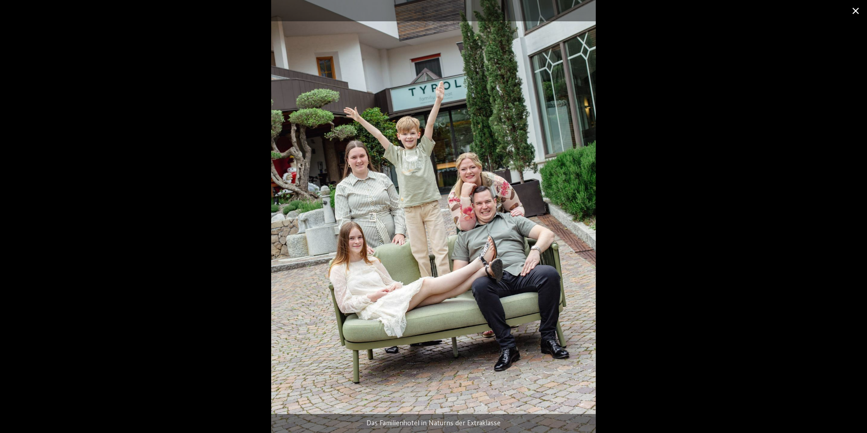
click at [860, 14] on span at bounding box center [856, 10] width 23 height 21
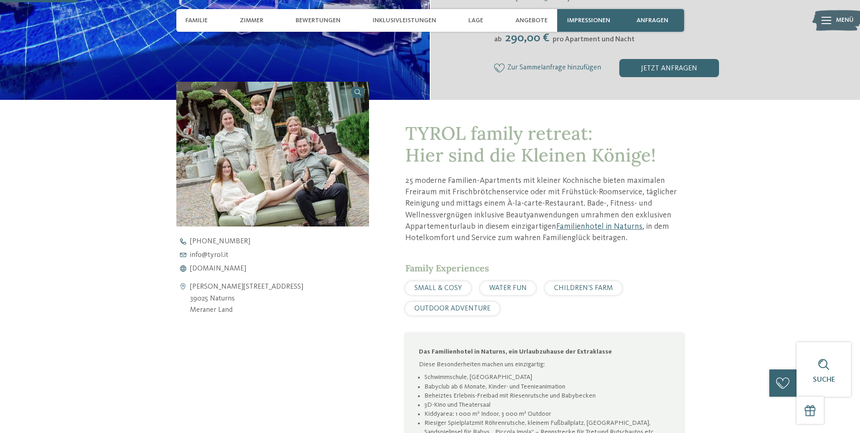
click at [296, 125] on img at bounding box center [272, 154] width 193 height 145
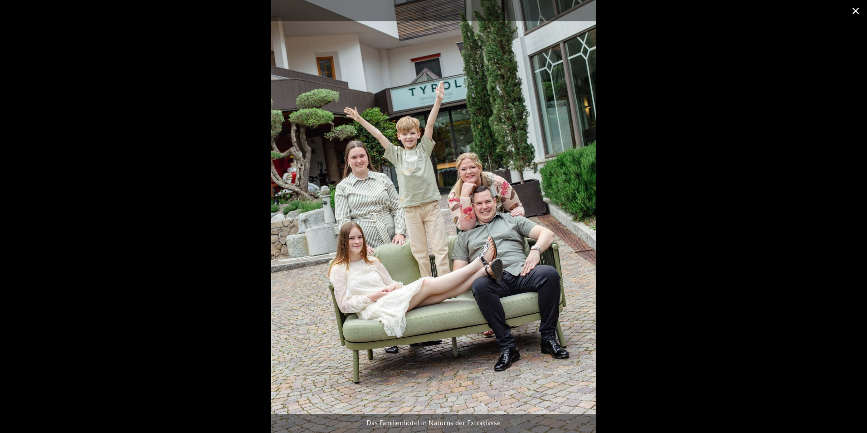
click at [860, 11] on span at bounding box center [856, 10] width 23 height 21
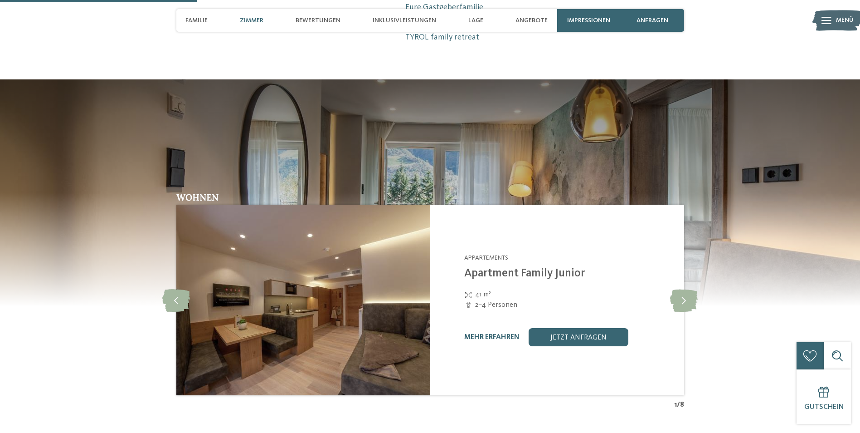
scroll to position [862, 0]
